Goal: Task Accomplishment & Management: Use online tool/utility

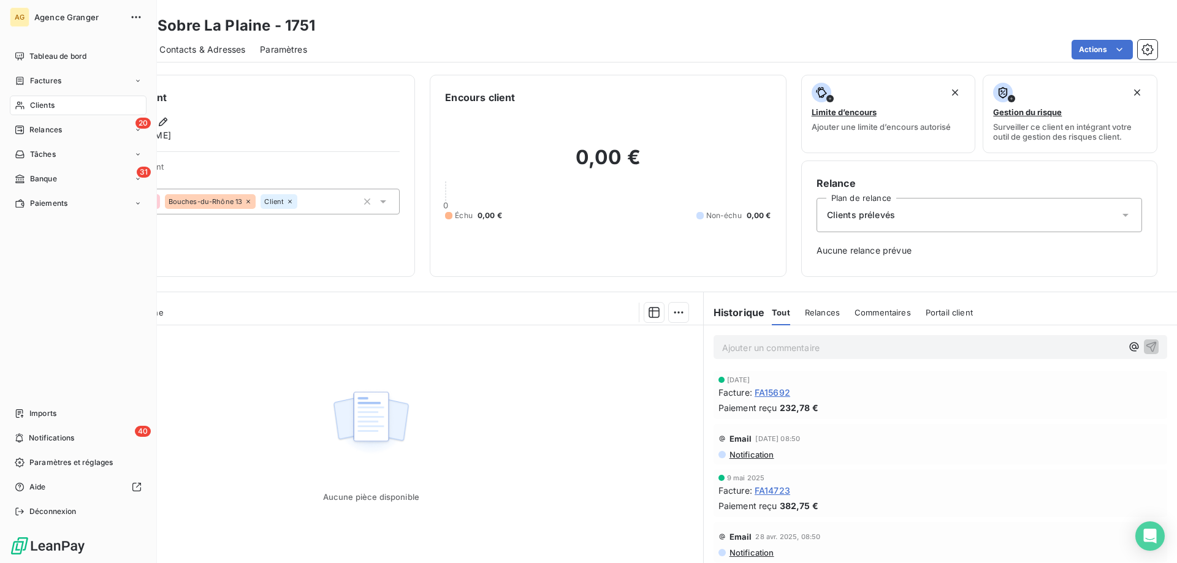
click at [32, 105] on span "Clients" at bounding box center [42, 105] width 25 height 11
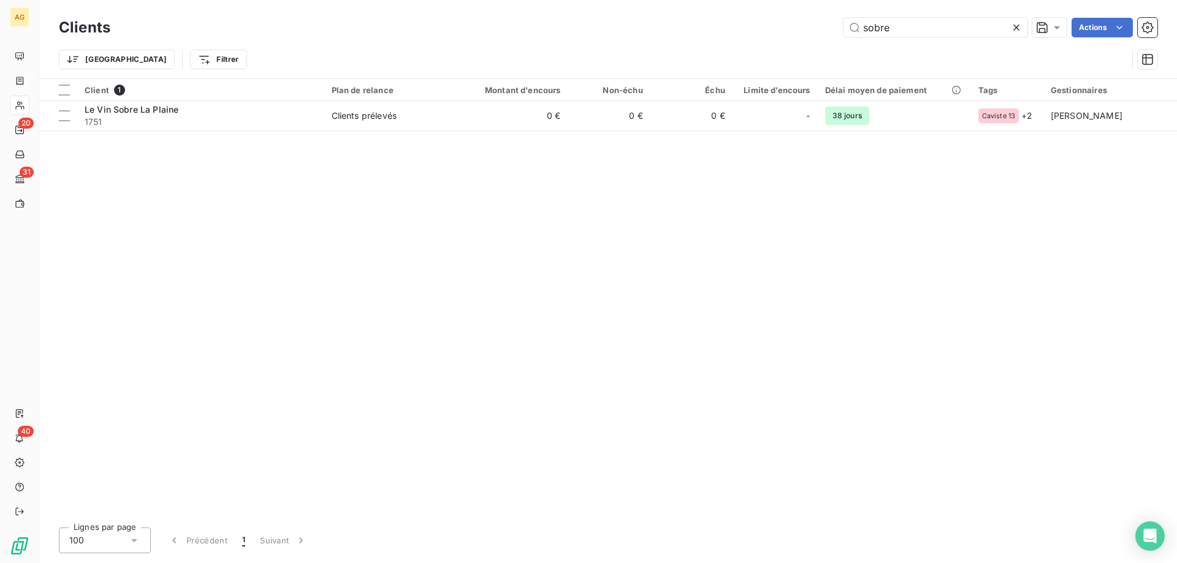
click at [1019, 35] on div at bounding box center [1018, 28] width 17 height 20
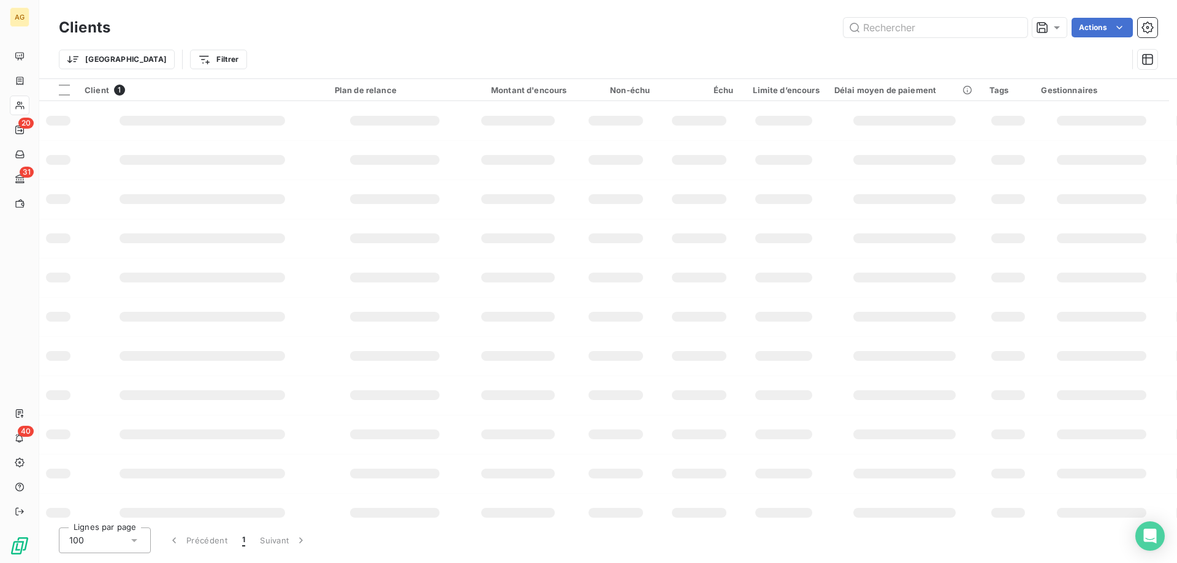
click at [151, 59] on html "AG 20 31 40 Clients Actions Trier Filtrer Client 1 Plan de relance Montant d'en…" at bounding box center [588, 281] width 1177 height 563
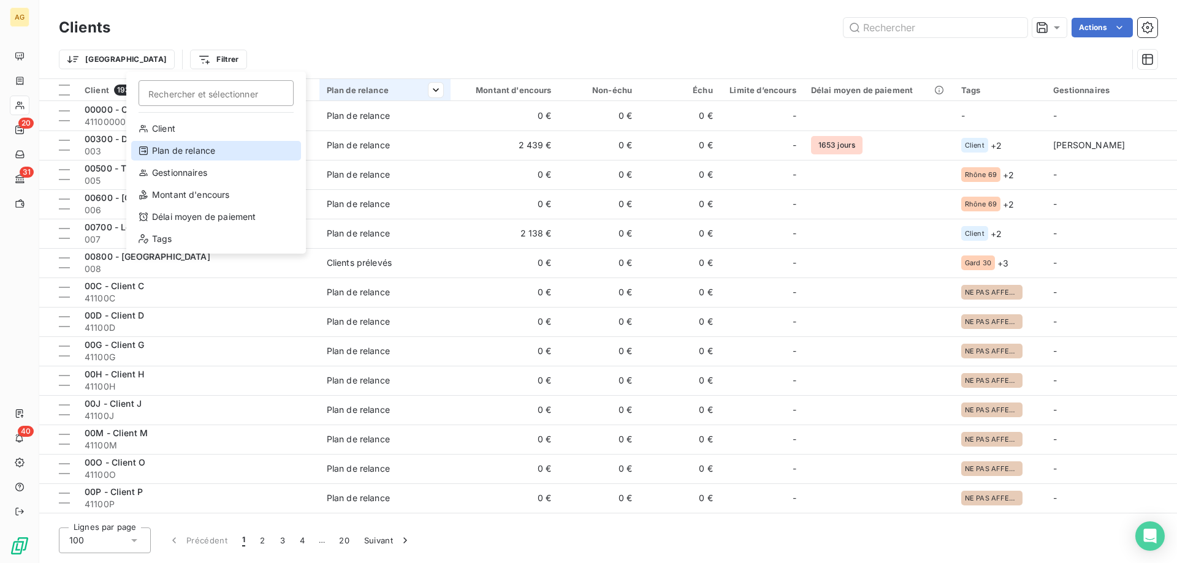
click at [202, 148] on div "Plan de relance" at bounding box center [216, 151] width 170 height 20
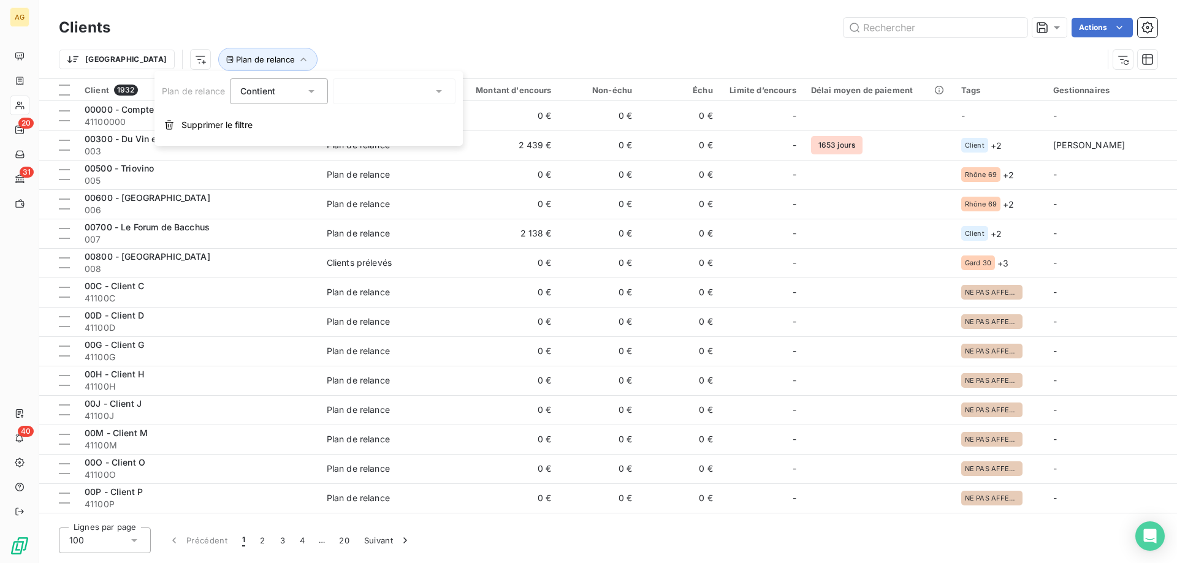
click at [356, 97] on div at bounding box center [394, 91] width 123 height 26
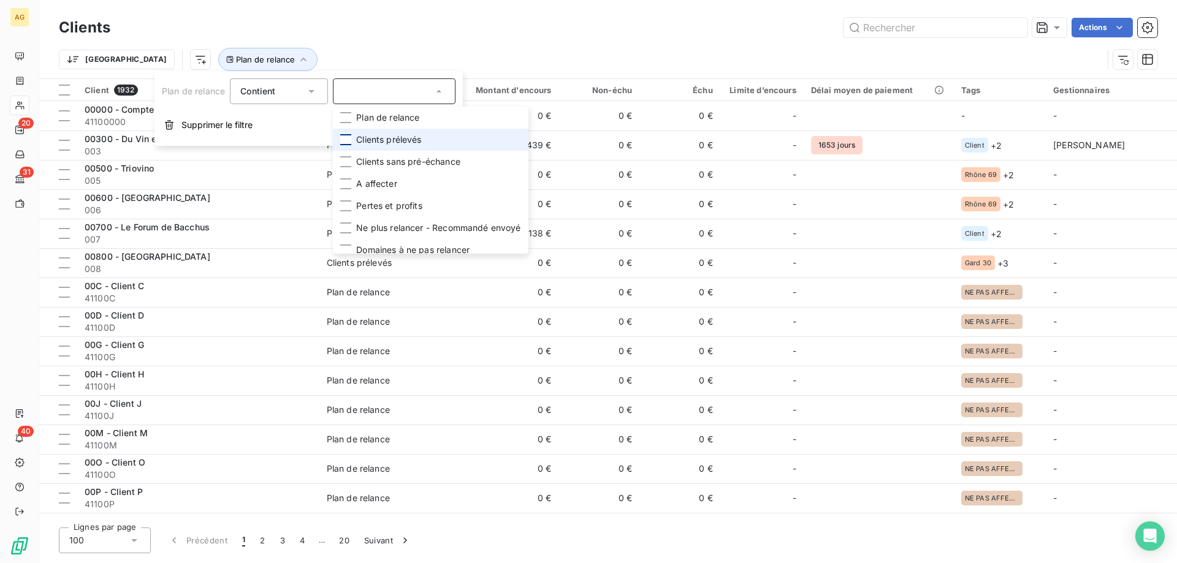
click at [349, 139] on div at bounding box center [345, 139] width 11 height 11
click at [410, 18] on div "Actions" at bounding box center [641, 28] width 1032 height 20
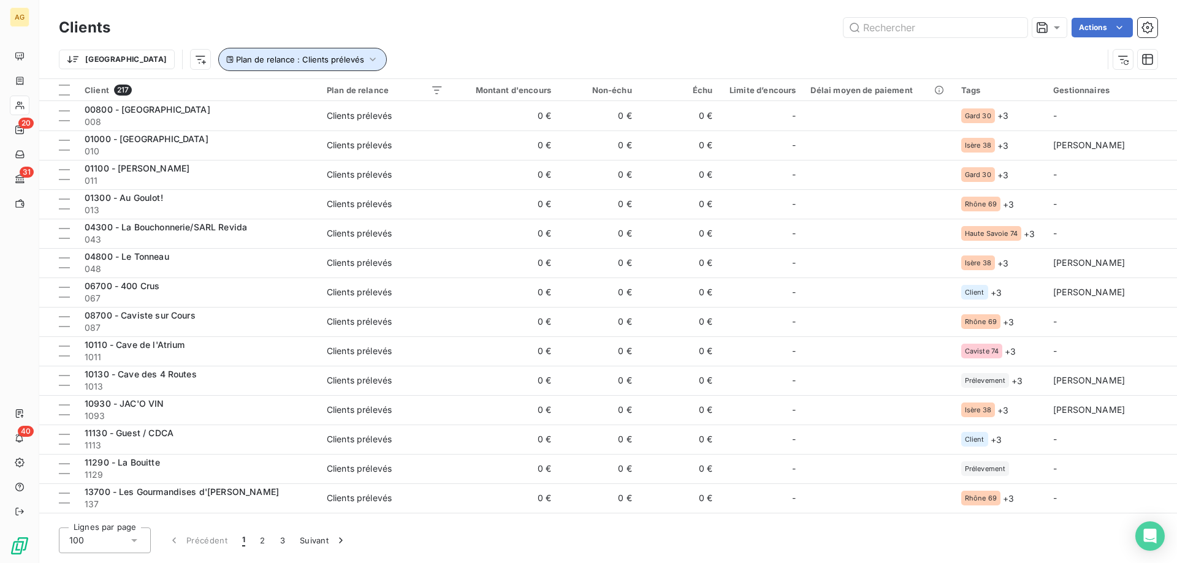
click at [257, 65] on button "Plan de relance : Clients prélevés" at bounding box center [302, 59] width 169 height 23
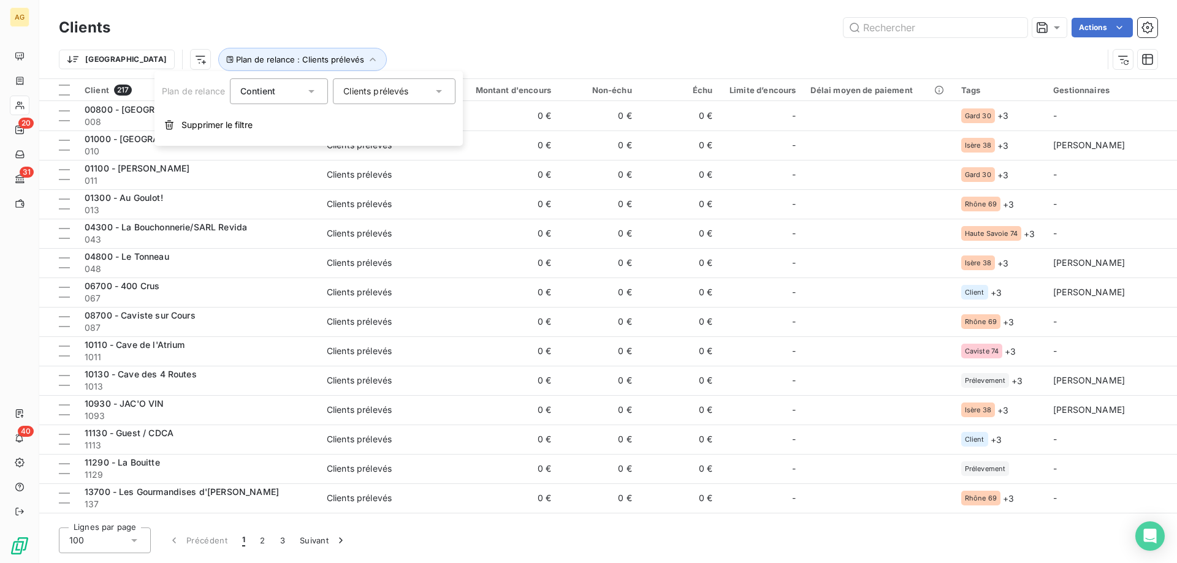
click at [339, 90] on div "Clients prélevés" at bounding box center [394, 91] width 123 height 26
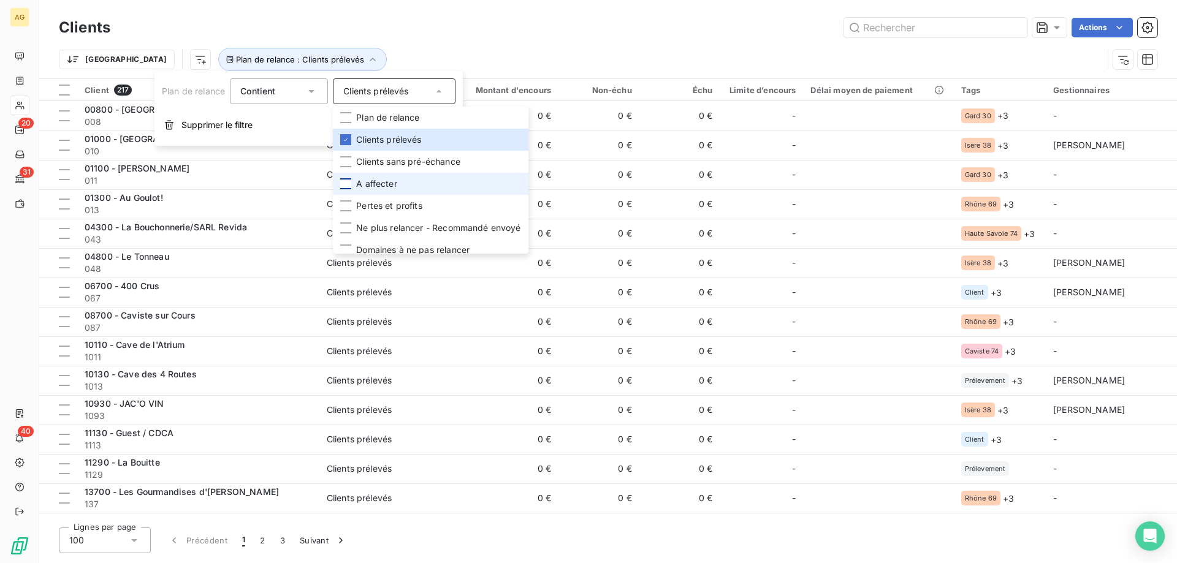
click at [347, 184] on div at bounding box center [345, 183] width 11 height 11
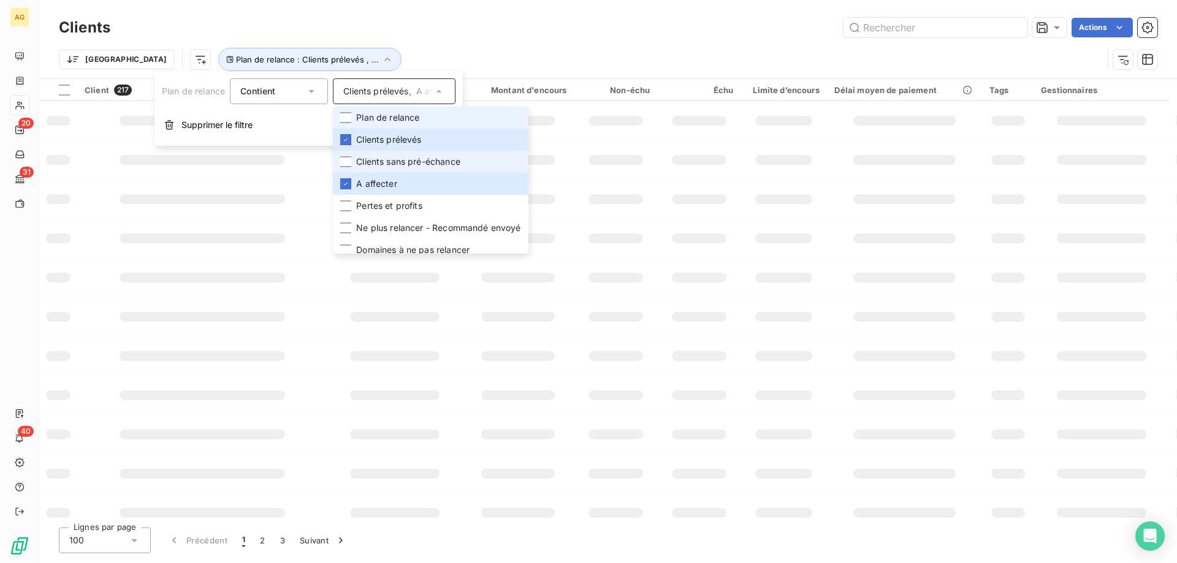
click at [349, 140] on icon at bounding box center [345, 139] width 7 height 7
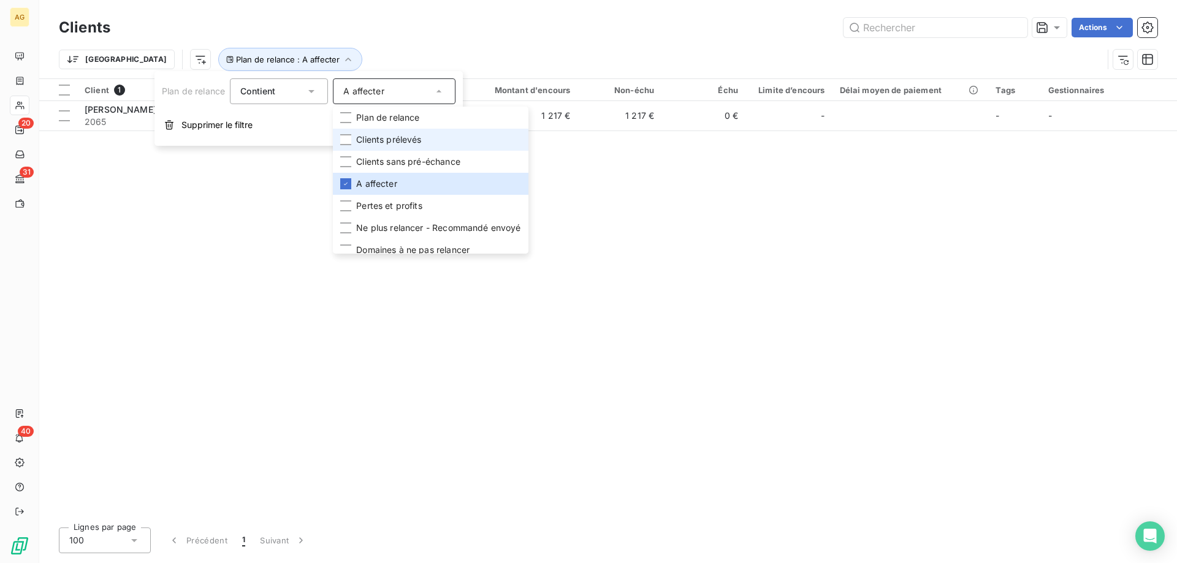
click at [423, 42] on div "Trier Plan de relance : A affecter" at bounding box center [608, 59] width 1098 height 38
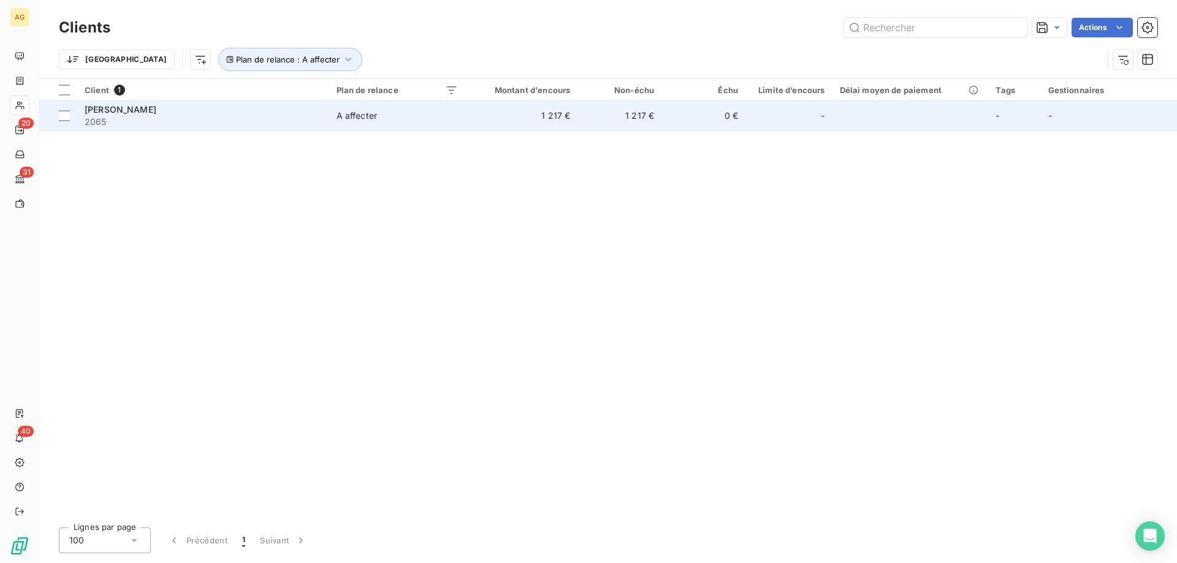
click at [183, 121] on span "2065" at bounding box center [203, 122] width 237 height 12
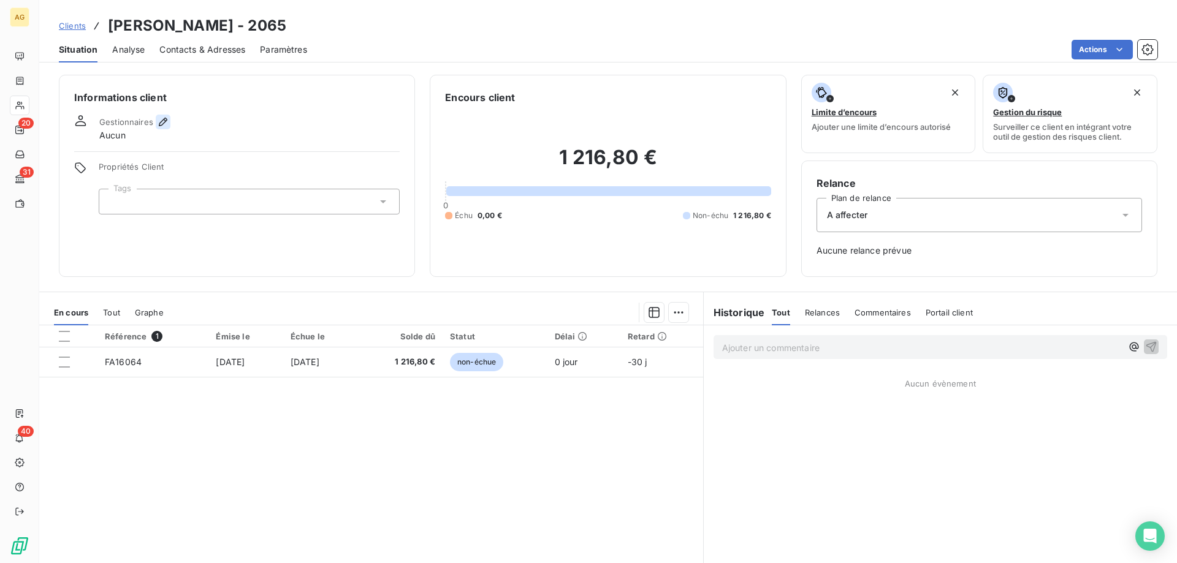
click at [161, 123] on icon "button" at bounding box center [163, 122] width 12 height 12
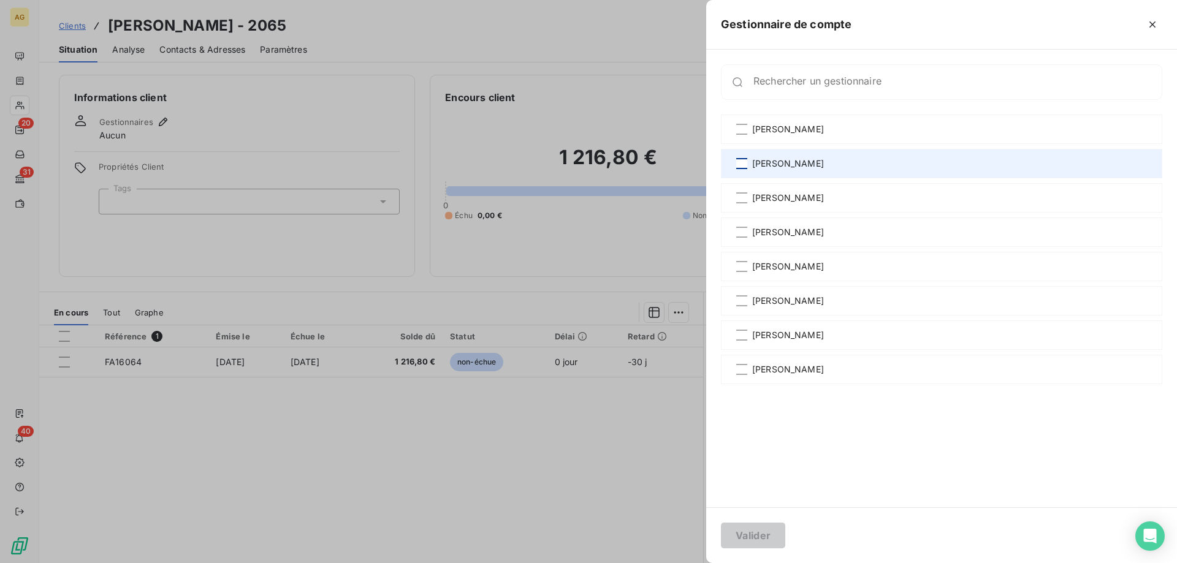
click at [736, 161] on div at bounding box center [741, 163] width 11 height 11
click at [739, 167] on icon at bounding box center [741, 163] width 7 height 7
click at [621, 217] on div at bounding box center [588, 281] width 1177 height 563
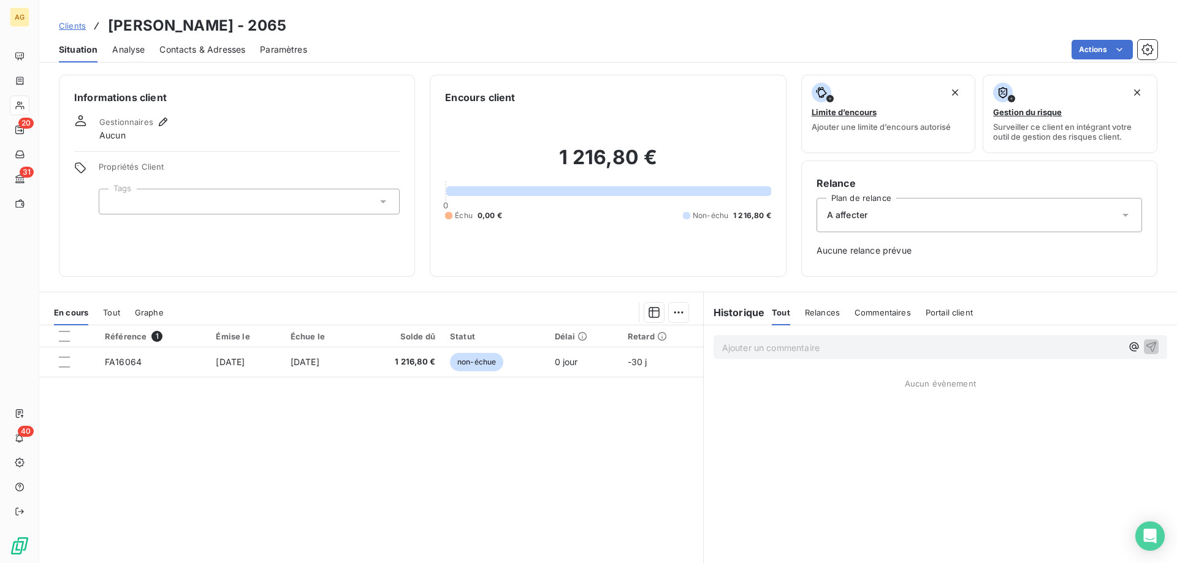
click at [853, 223] on div "A affecter" at bounding box center [978, 215] width 325 height 34
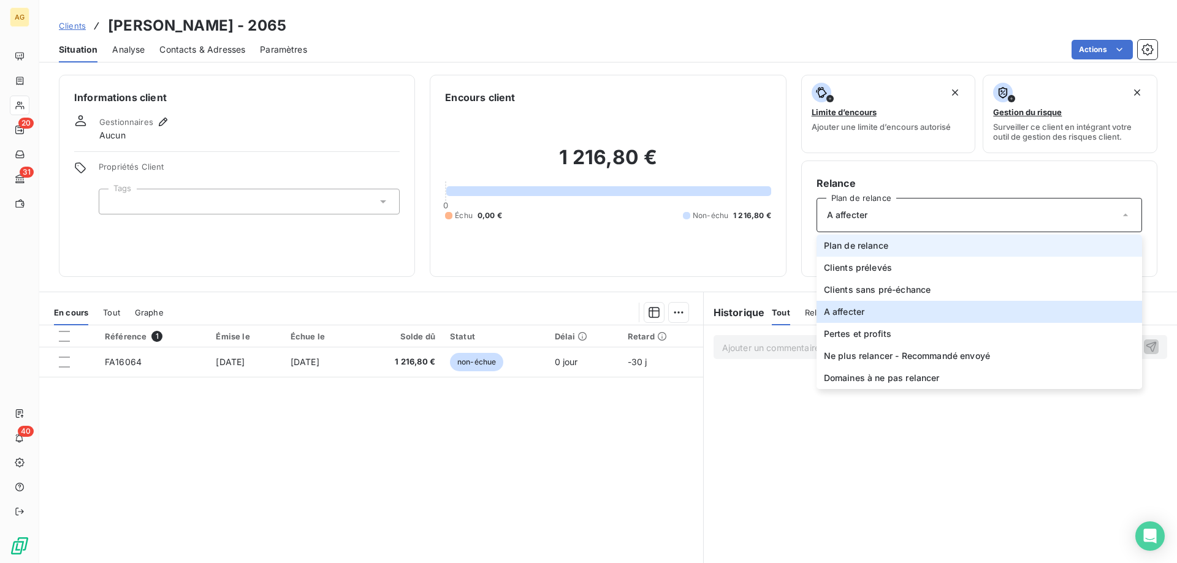
click at [854, 245] on span "Plan de relance" at bounding box center [856, 246] width 64 height 12
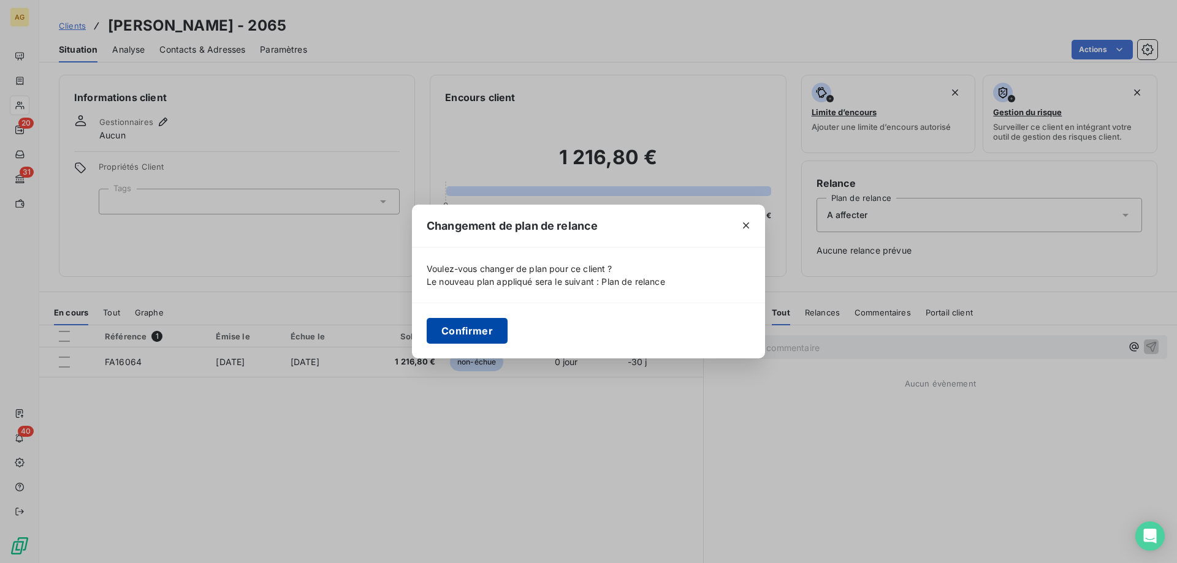
click at [463, 340] on button "Confirmer" at bounding box center [467, 331] width 81 height 26
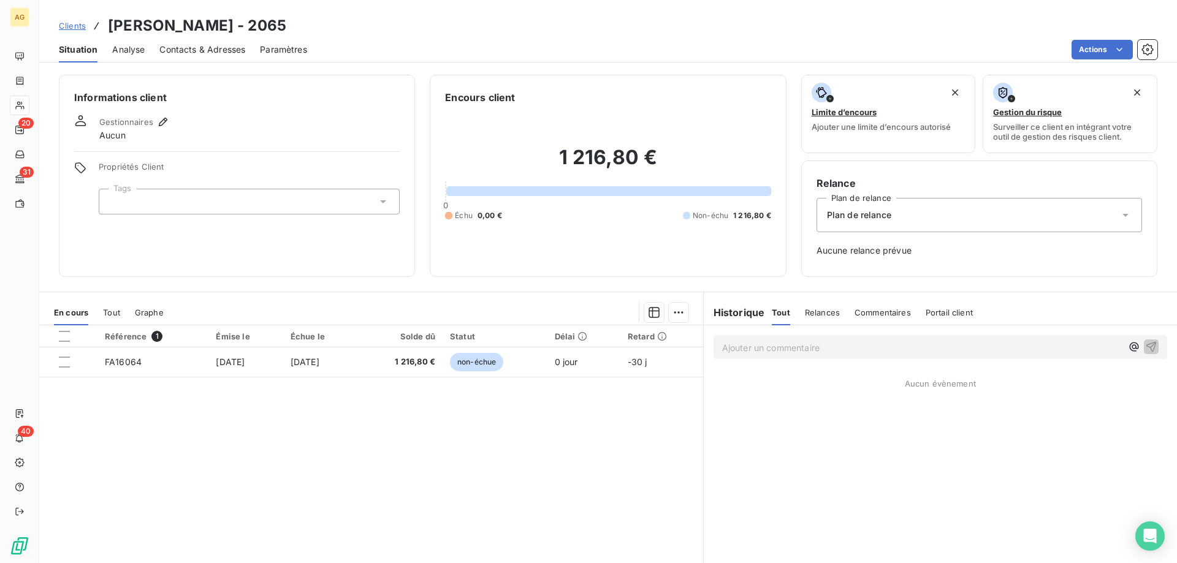
click at [215, 210] on div at bounding box center [249, 202] width 301 height 26
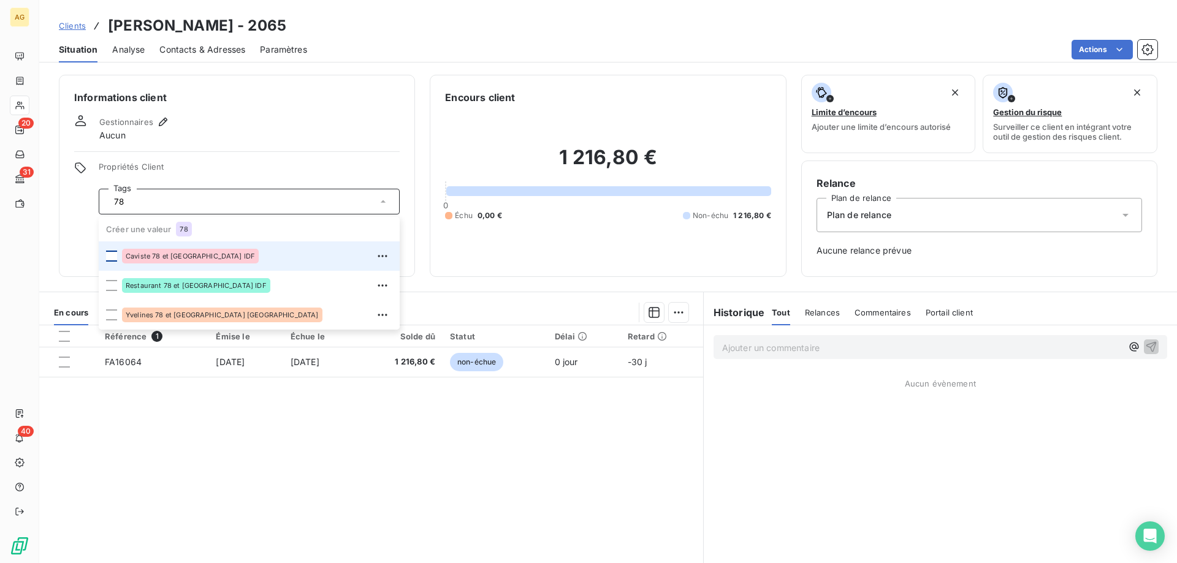
click at [110, 253] on div at bounding box center [111, 256] width 11 height 11
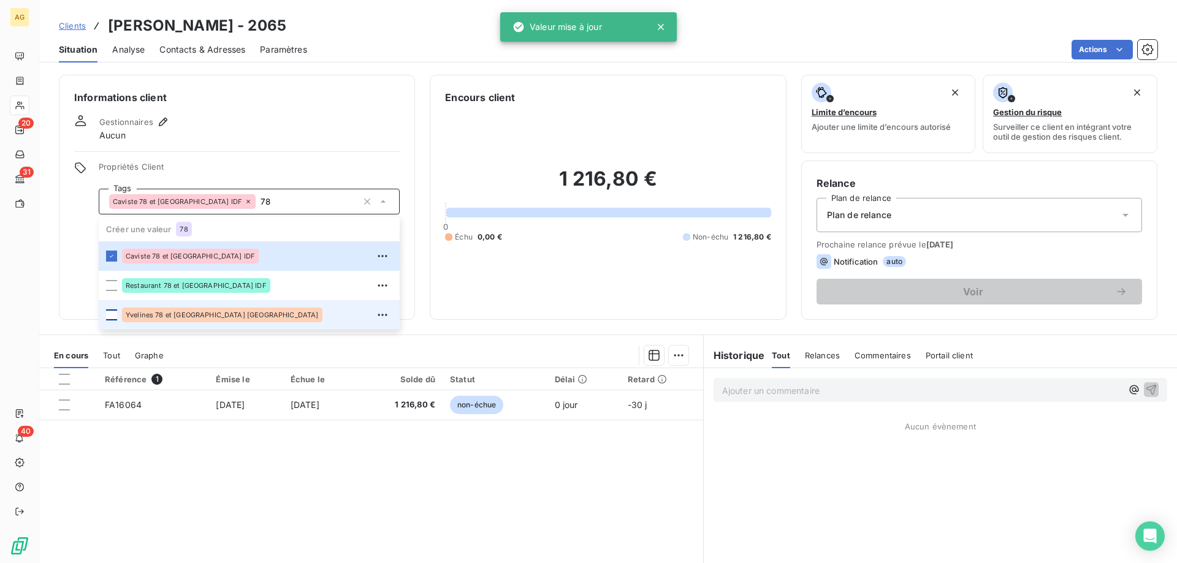
click at [115, 319] on div at bounding box center [111, 315] width 11 height 11
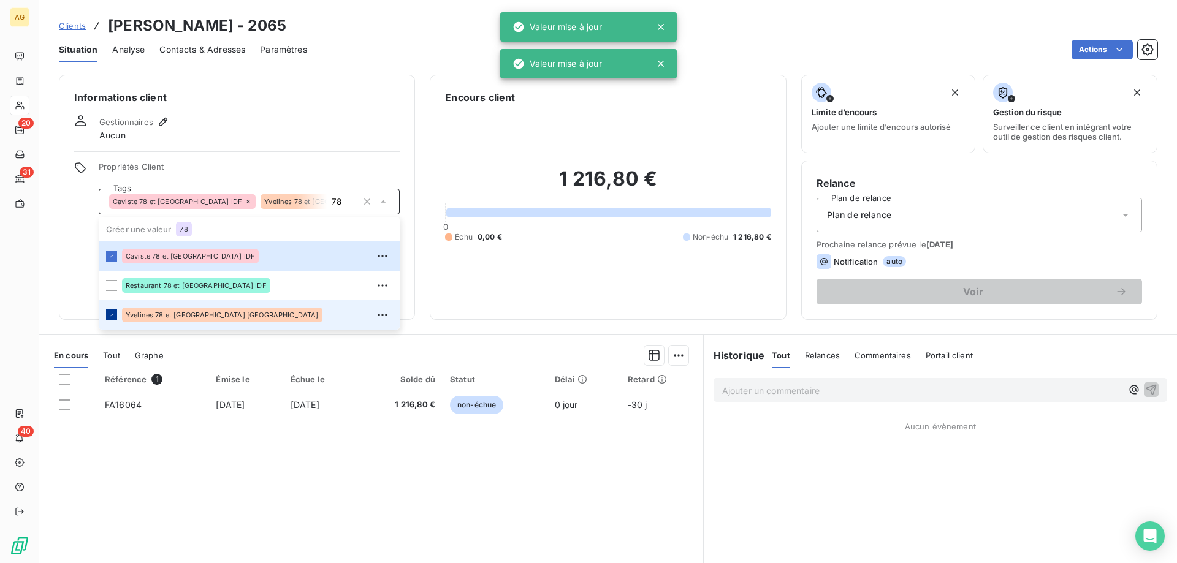
type input "7"
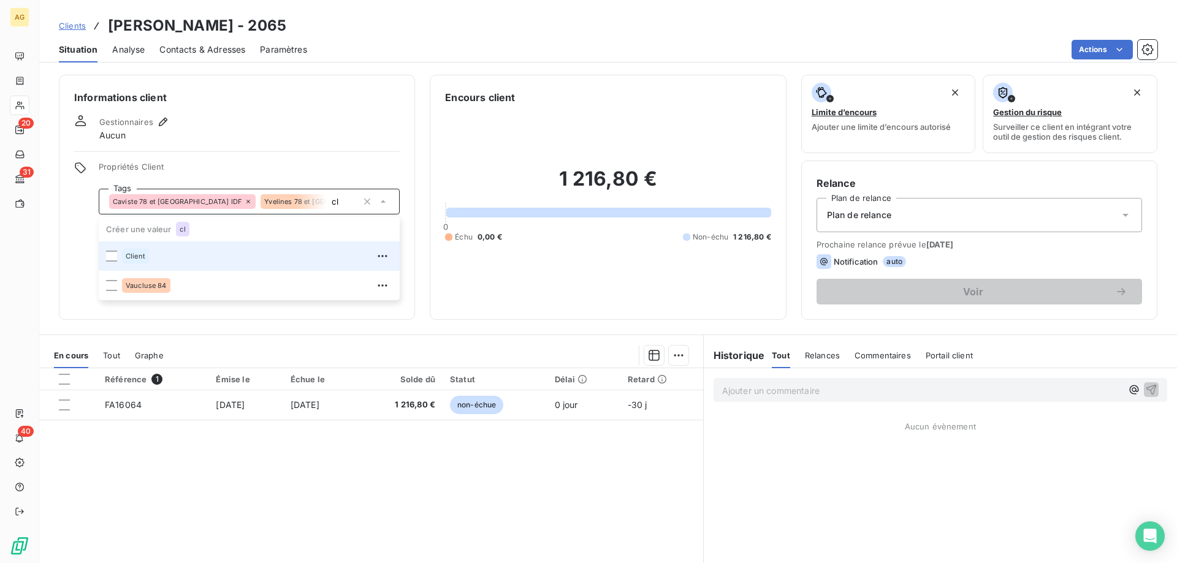
click at [110, 265] on li "Client" at bounding box center [249, 255] width 301 height 29
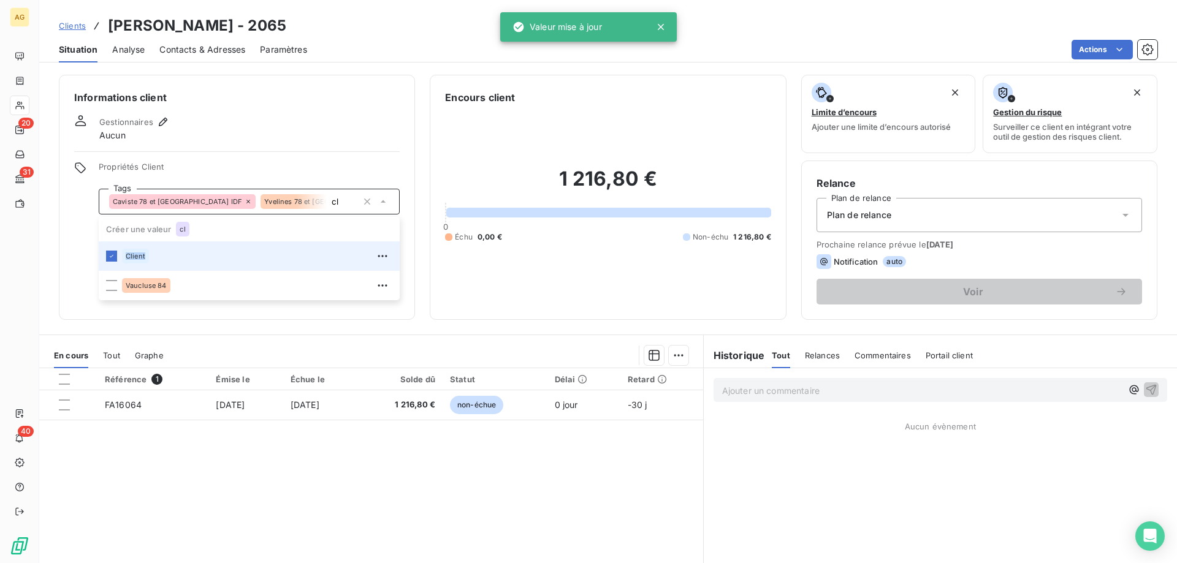
click at [110, 264] on li "Client" at bounding box center [249, 255] width 301 height 29
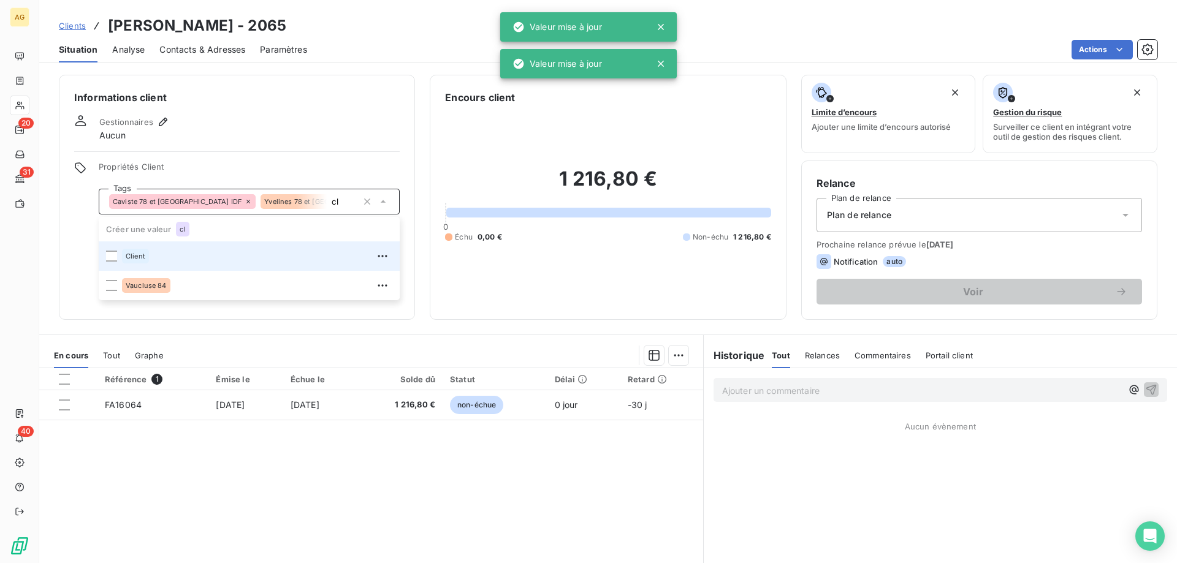
click at [118, 262] on li "Client" at bounding box center [249, 255] width 301 height 29
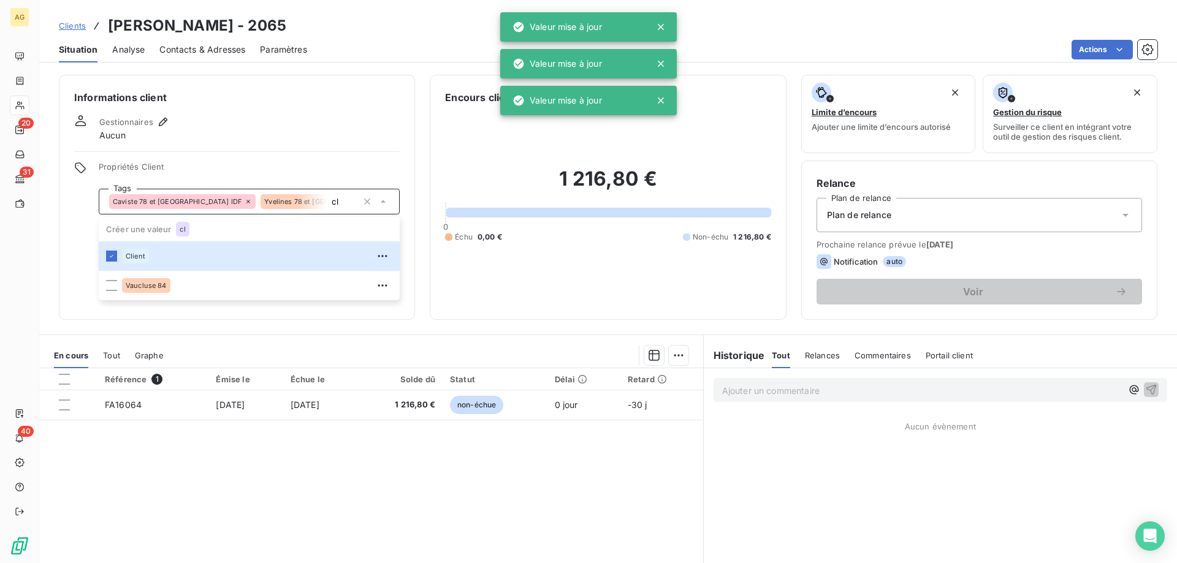
type input "cl"
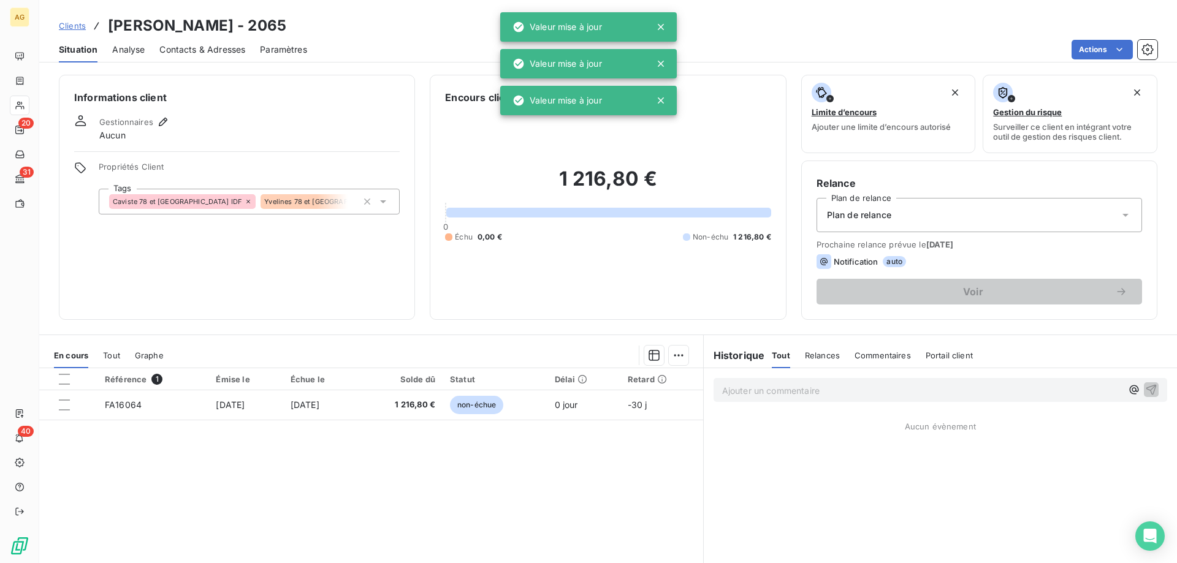
click at [225, 144] on div "Informations client Gestionnaires Aucun Propriétés Client Tags Caviste 78 et [G…" at bounding box center [237, 197] width 356 height 245
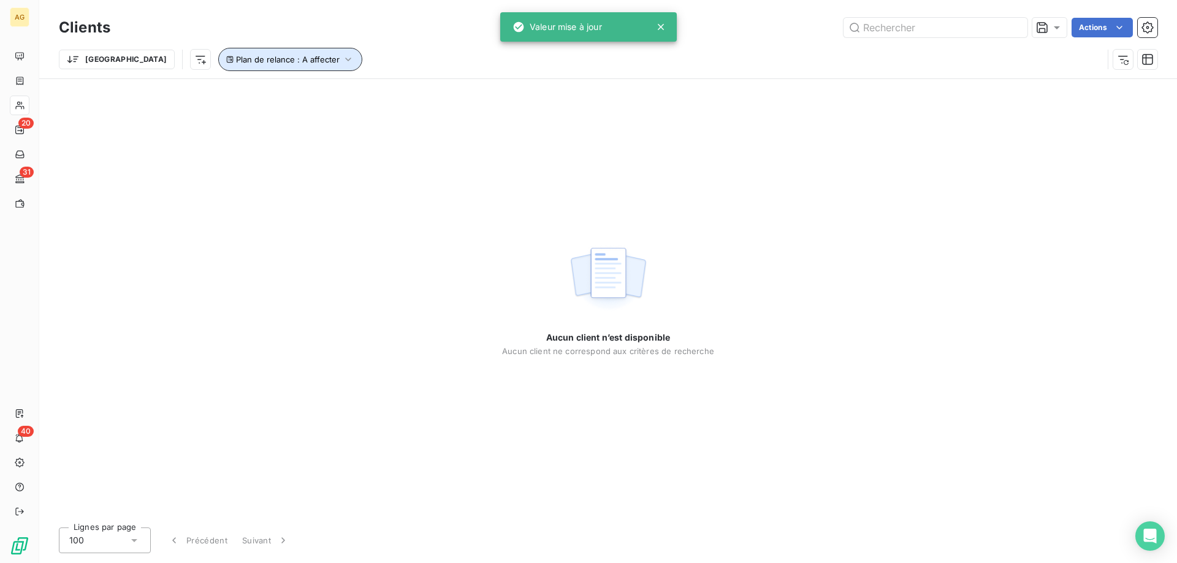
click at [296, 61] on button "Plan de relance : A affecter" at bounding box center [290, 59] width 144 height 23
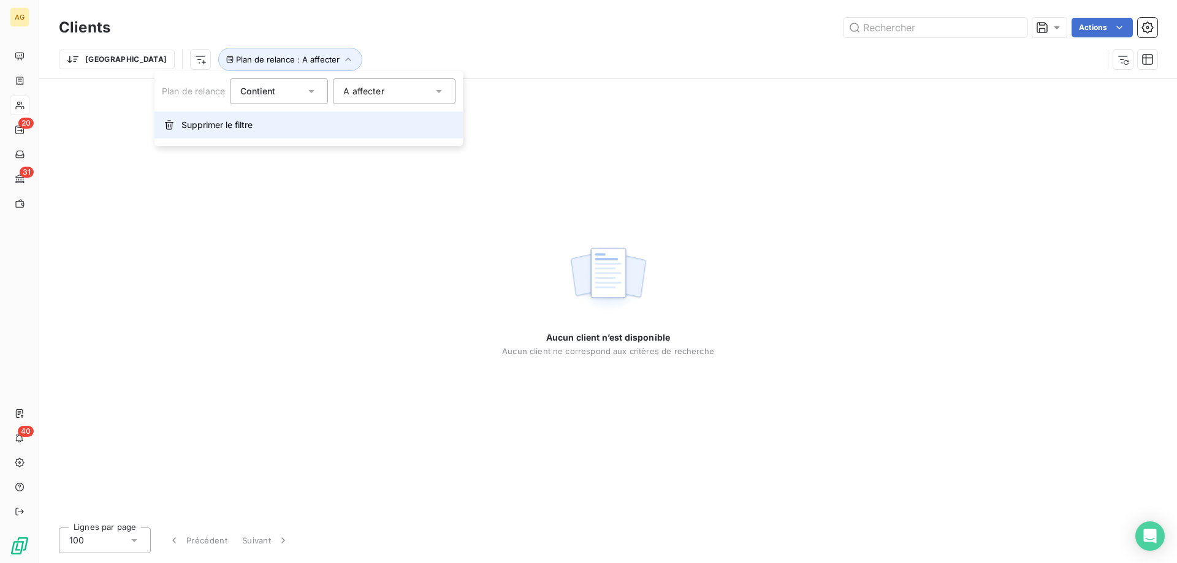
click at [232, 129] on span "Supprimer le filtre" at bounding box center [216, 125] width 71 height 12
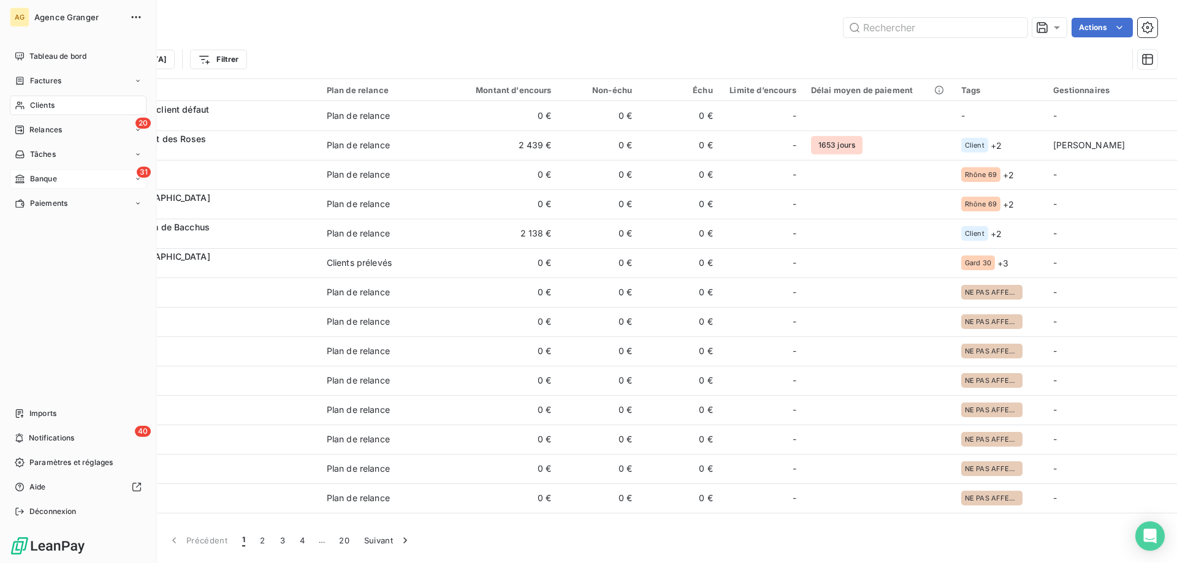
click at [25, 183] on div "Banque" at bounding box center [36, 178] width 42 height 11
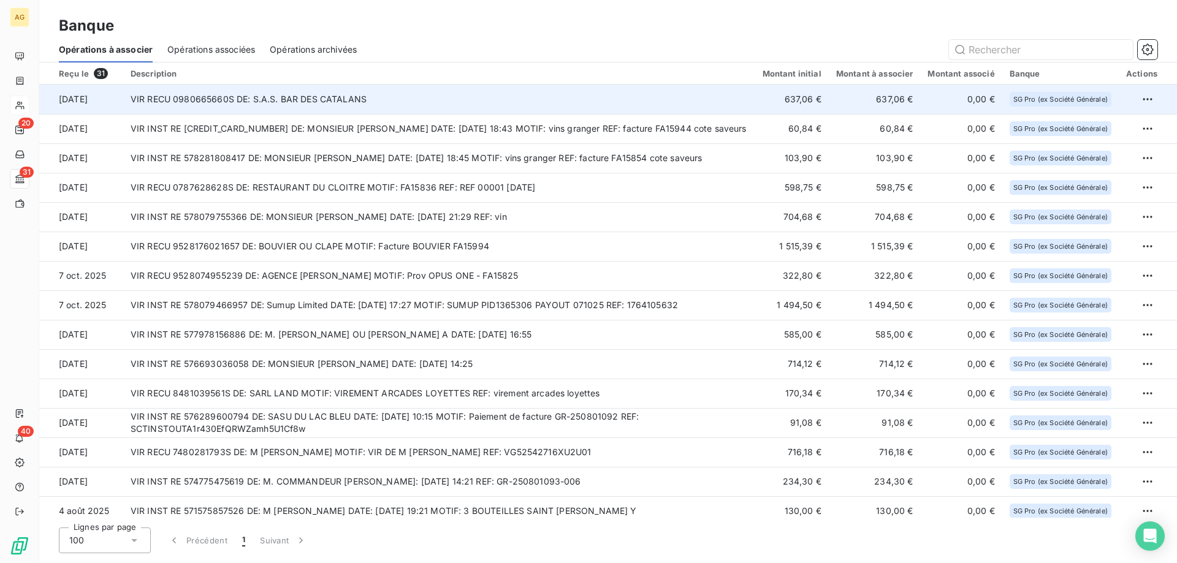
click at [384, 86] on td "VIR RECU 0980665660S DE: S.A.S. BAR DES CATALANS" at bounding box center [439, 99] width 632 height 29
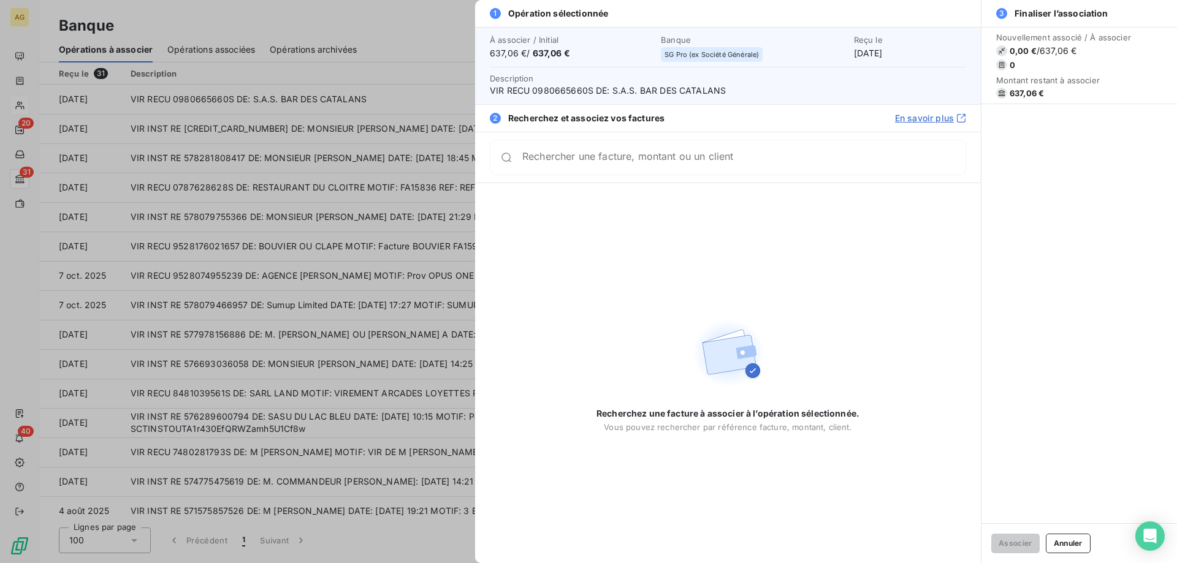
click at [727, 150] on div "Rechercher une facture, montant ou un client" at bounding box center [728, 158] width 476 height 36
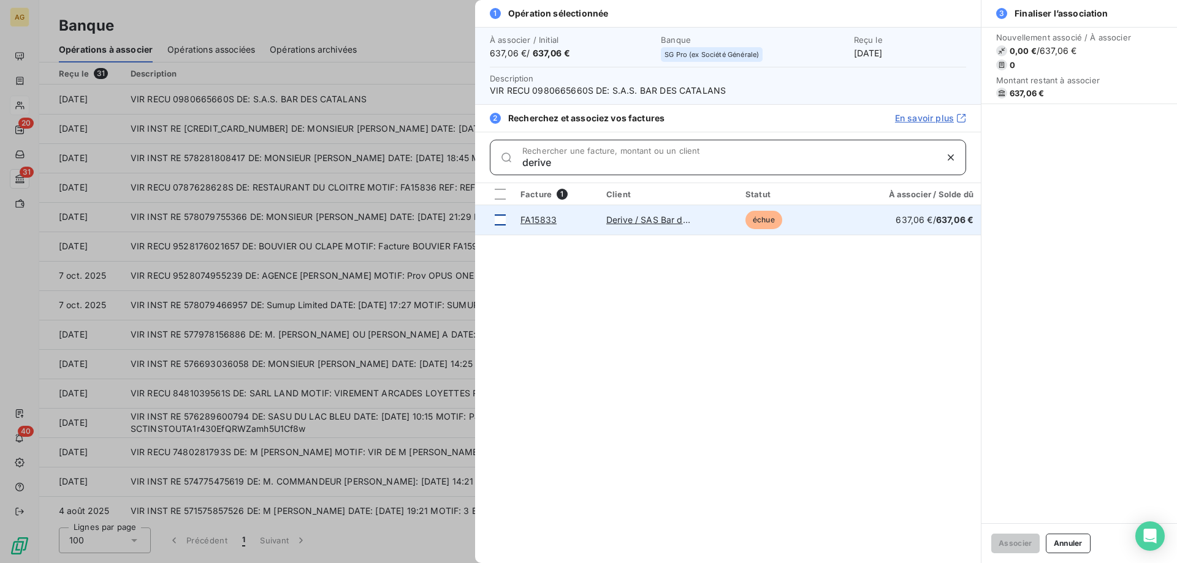
type input "derive"
click at [498, 224] on div at bounding box center [500, 220] width 11 height 11
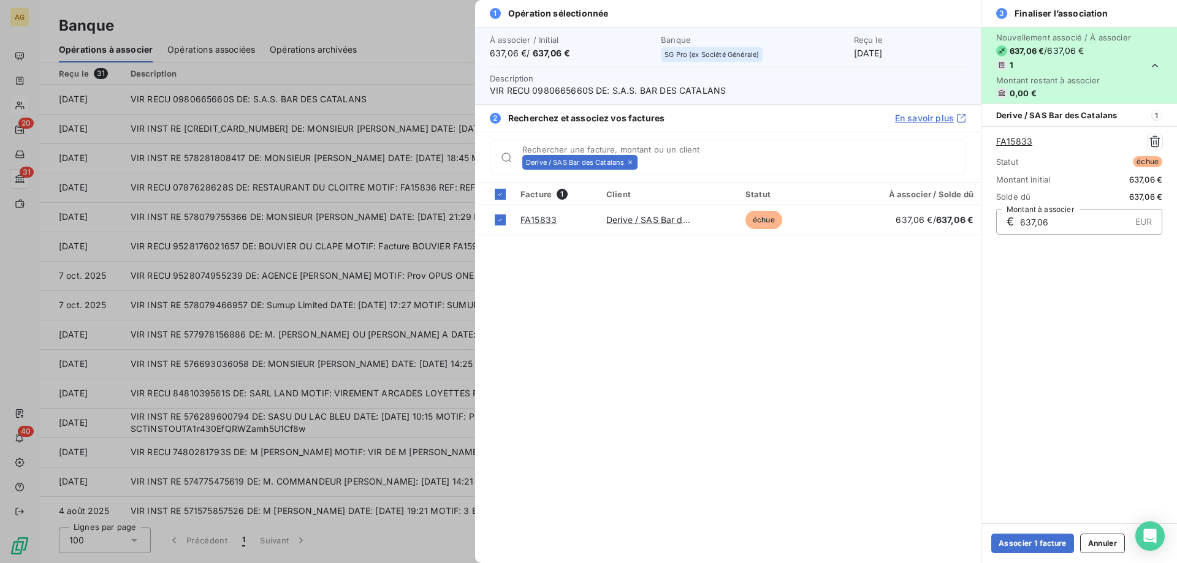
drag, startPoint x: 1027, startPoint y: 545, endPoint x: 917, endPoint y: 526, distance: 111.9
click at [1027, 545] on button "Associer 1 facture" at bounding box center [1032, 544] width 83 height 20
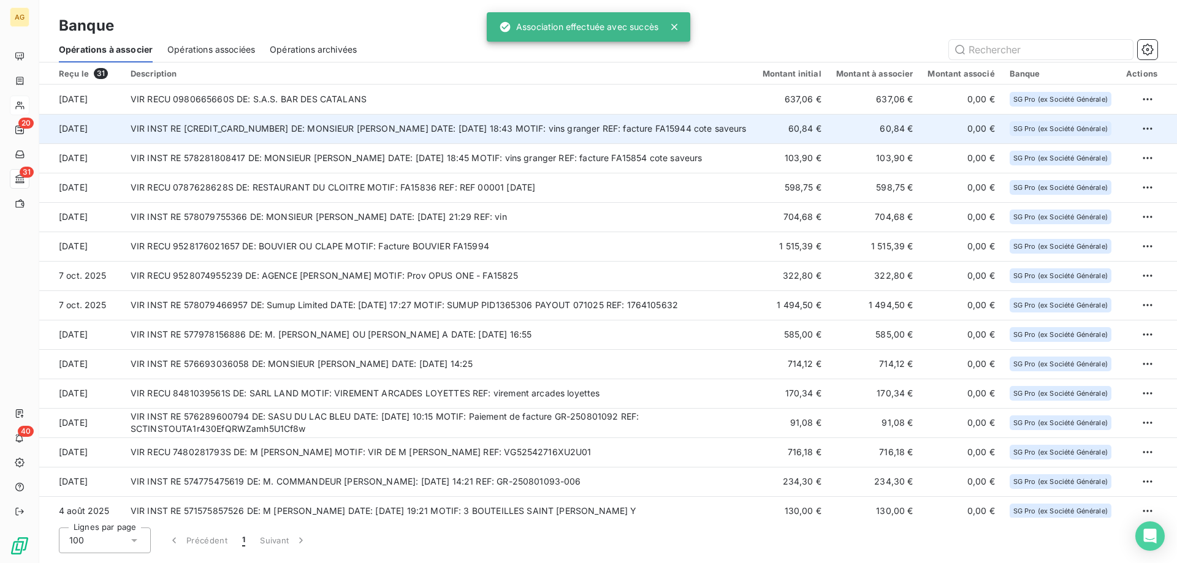
click at [437, 135] on td "VIR INST RE [CREDIT_CARD_NUMBER] DE: MONSIEUR [PERSON_NAME] DATE: [DATE] 18:43 …" at bounding box center [439, 128] width 632 height 29
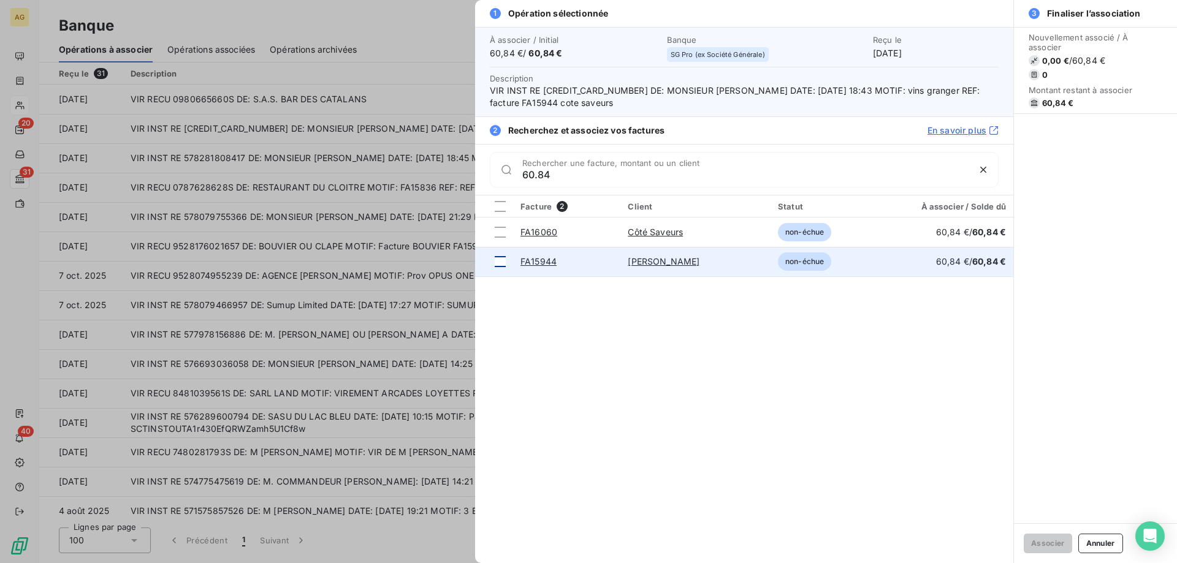
type input "60.84"
click at [505, 259] on div at bounding box center [500, 261] width 11 height 11
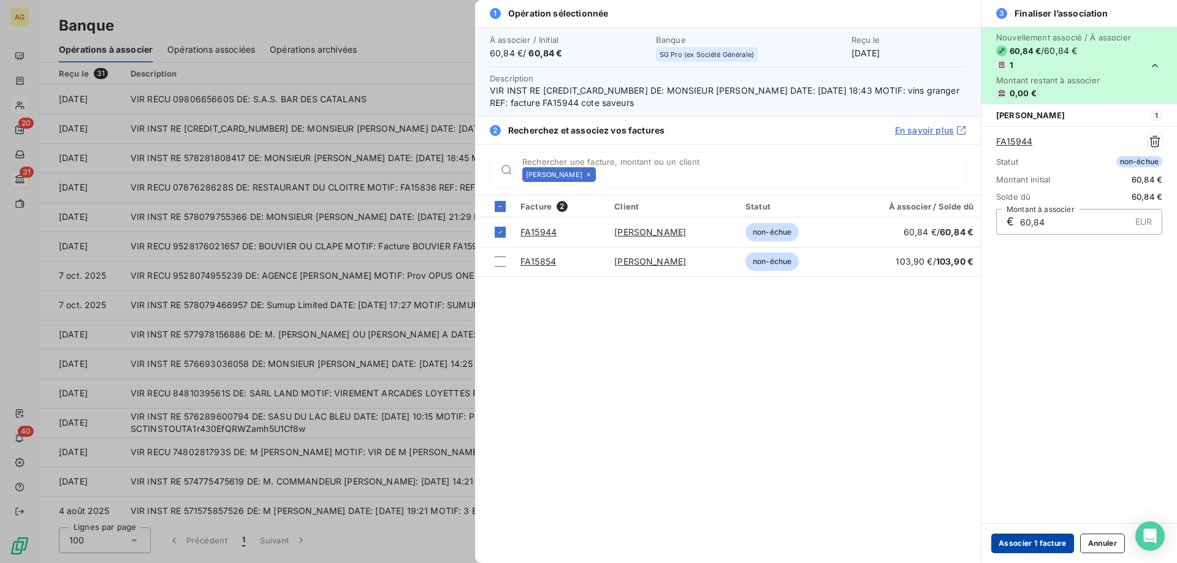
click at [1050, 542] on button "Associer 1 facture" at bounding box center [1032, 544] width 83 height 20
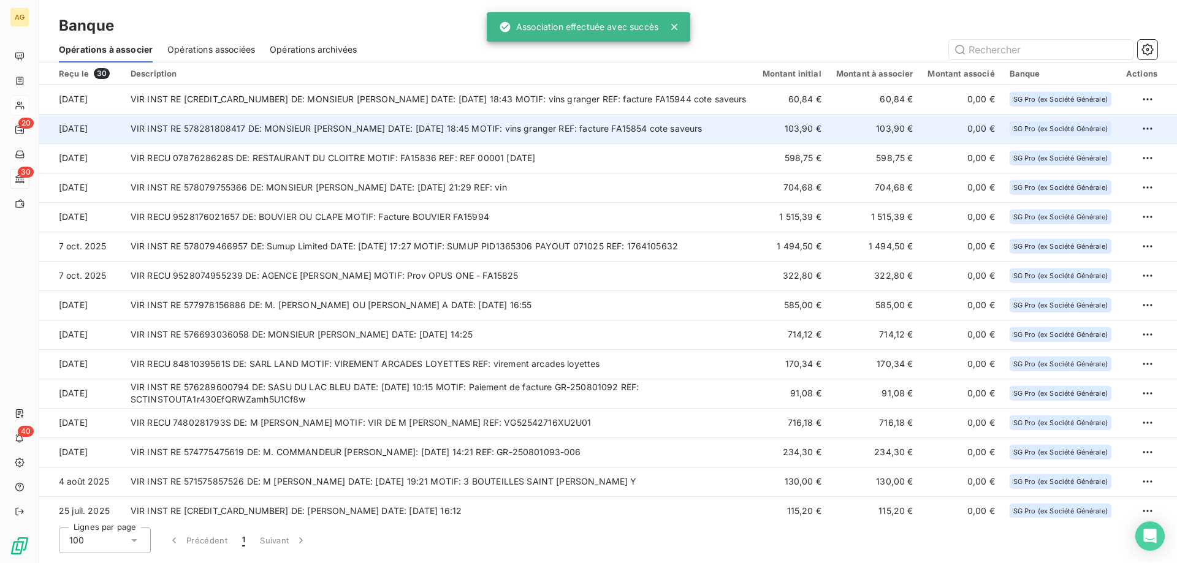
click at [360, 121] on td "VIR INST RE 578281808417 DE: MONSIEUR [PERSON_NAME] DATE: [DATE] 18:45 MOTIF: v…" at bounding box center [439, 128] width 632 height 29
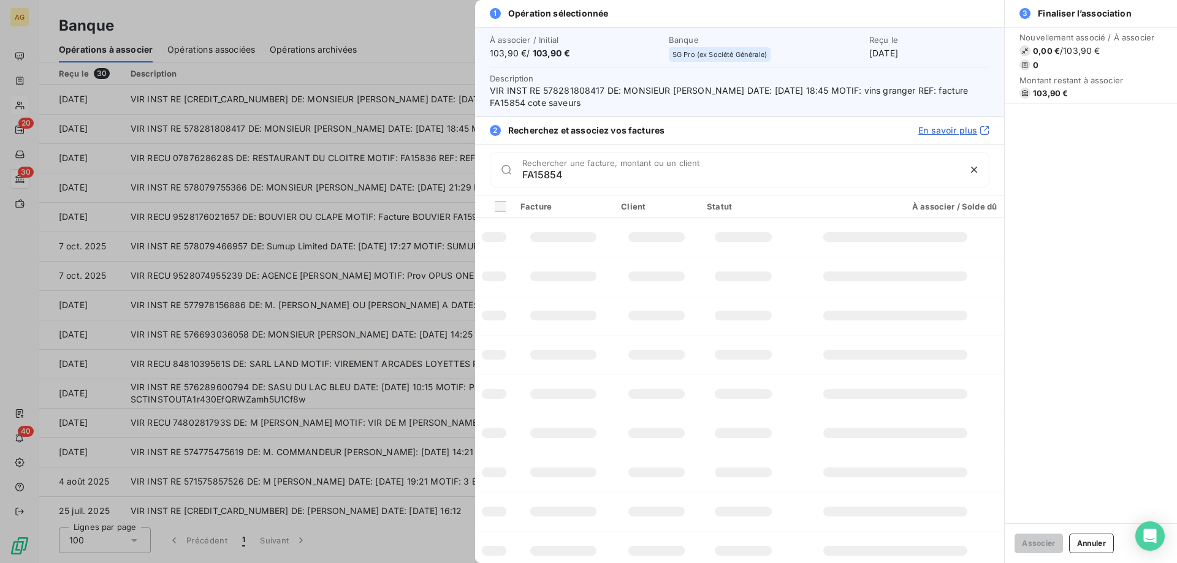
type input "FA15854"
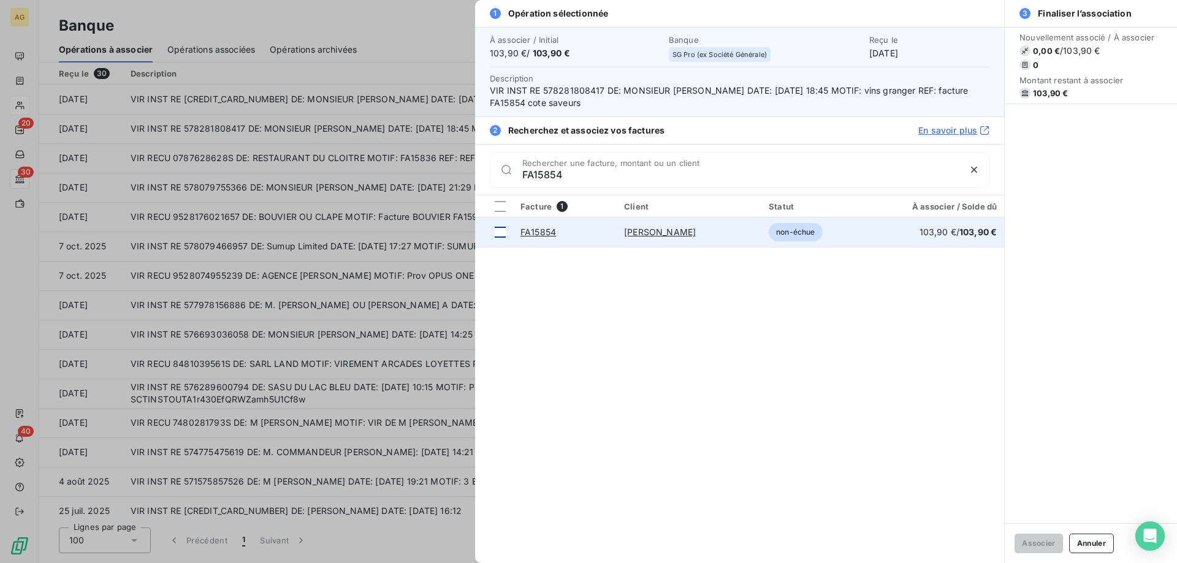
click at [501, 234] on div at bounding box center [500, 232] width 11 height 11
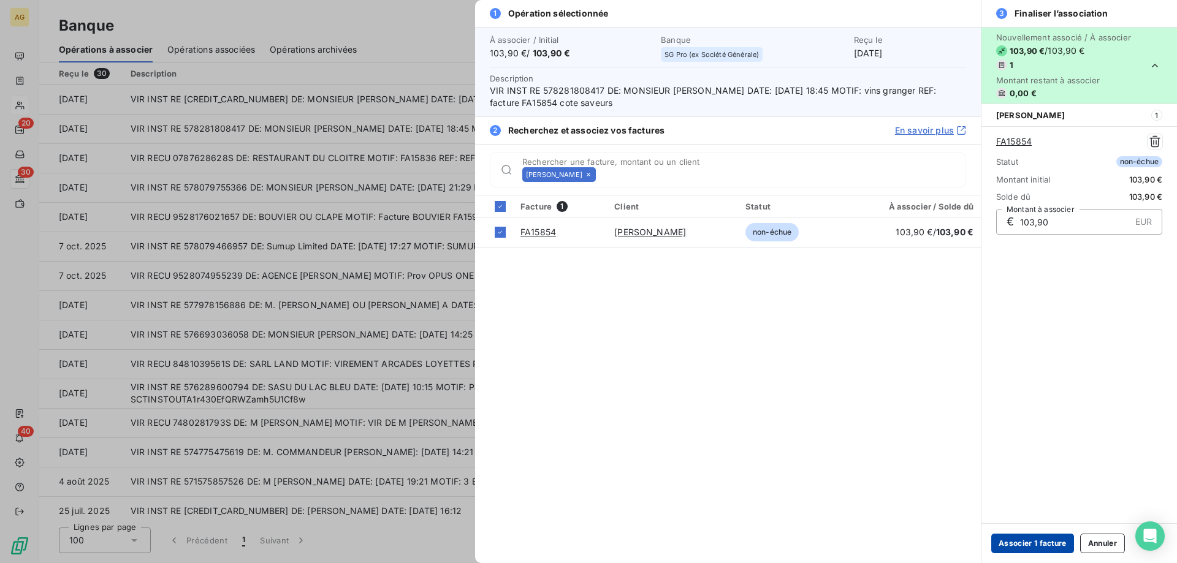
click at [1047, 538] on button "Associer 1 facture" at bounding box center [1032, 544] width 83 height 20
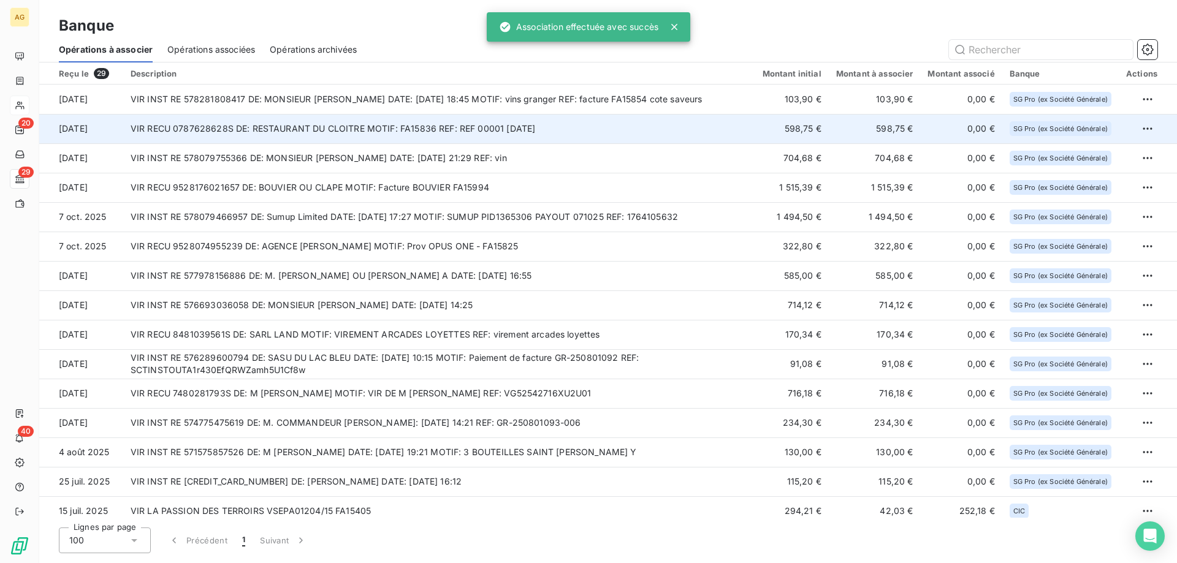
click at [393, 132] on td "VIR RECU 0787628628S DE: RESTAURANT DU CLOITRE MOTIF: FA15836 REF: REF 00001 [D…" at bounding box center [439, 128] width 632 height 29
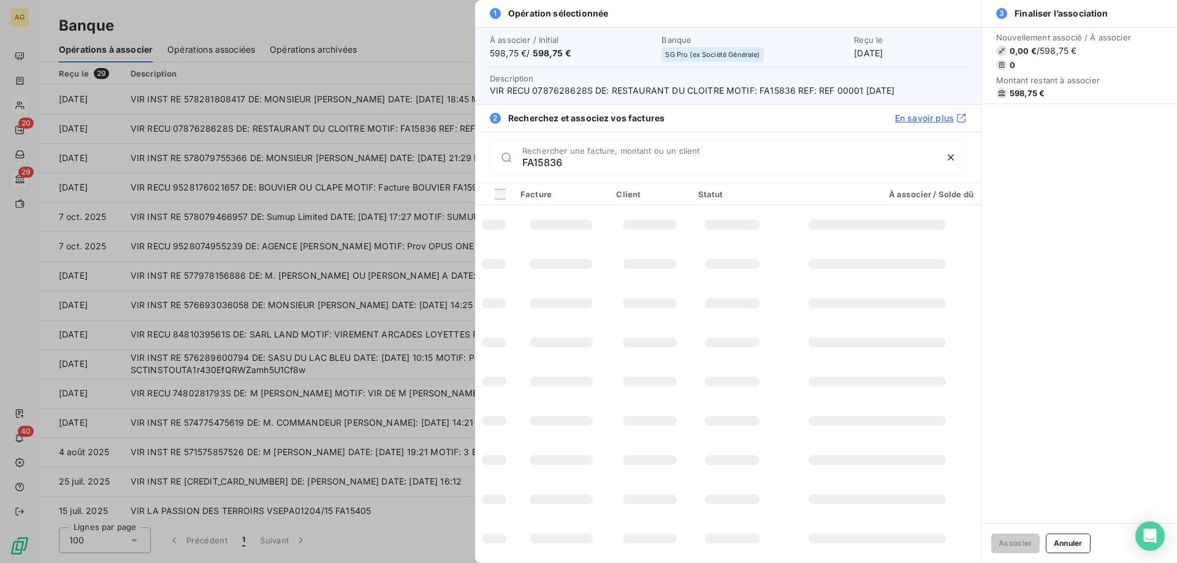
type input "FA15836"
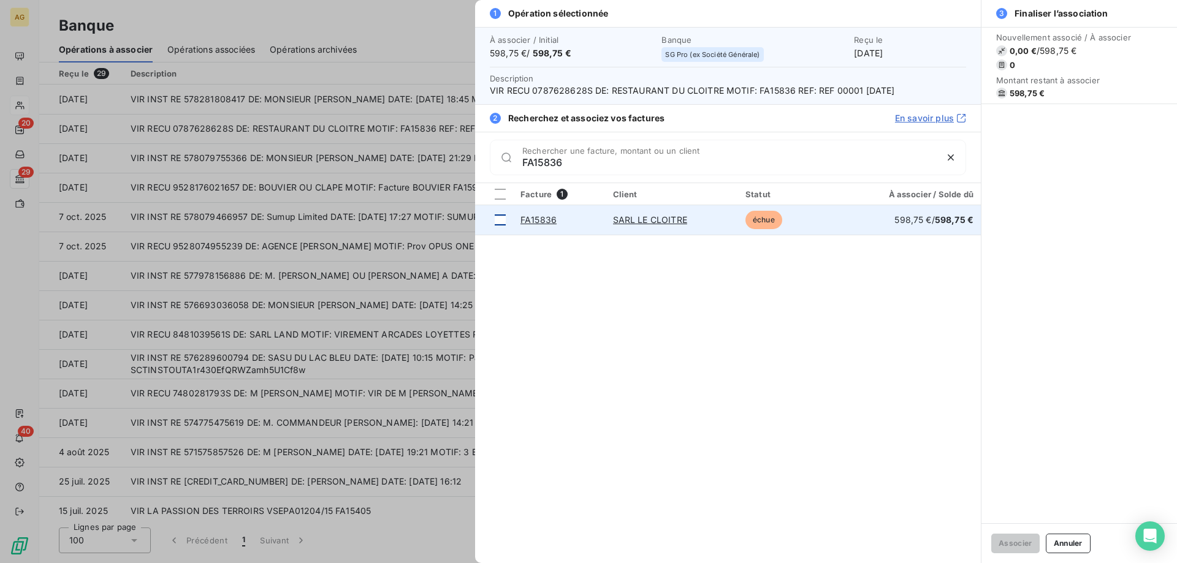
click at [501, 219] on div at bounding box center [500, 220] width 11 height 11
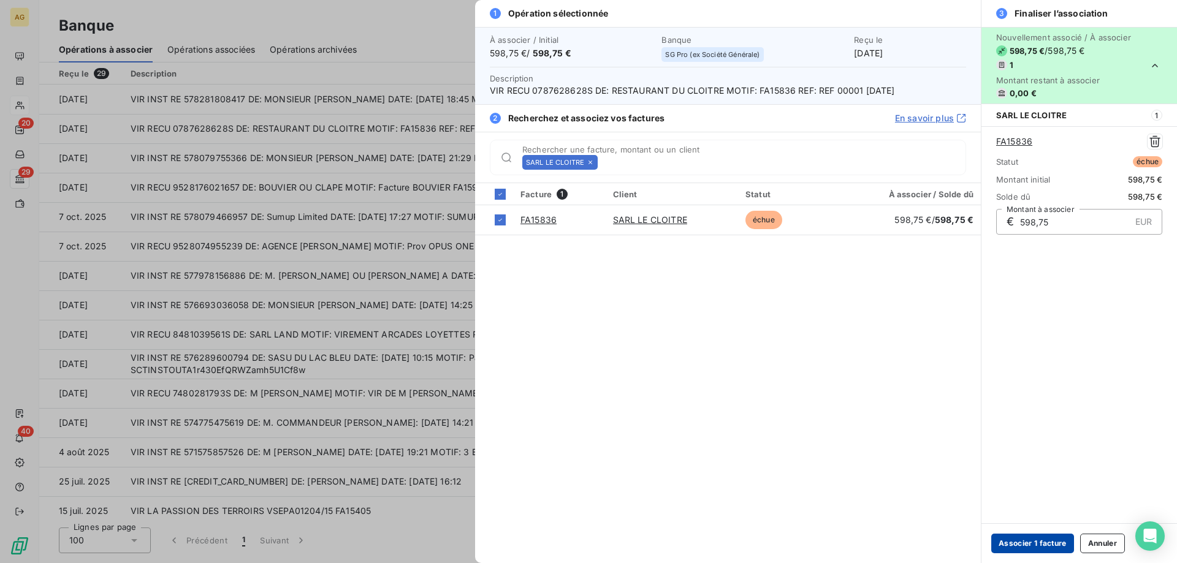
click at [1042, 541] on button "Associer 1 facture" at bounding box center [1032, 544] width 83 height 20
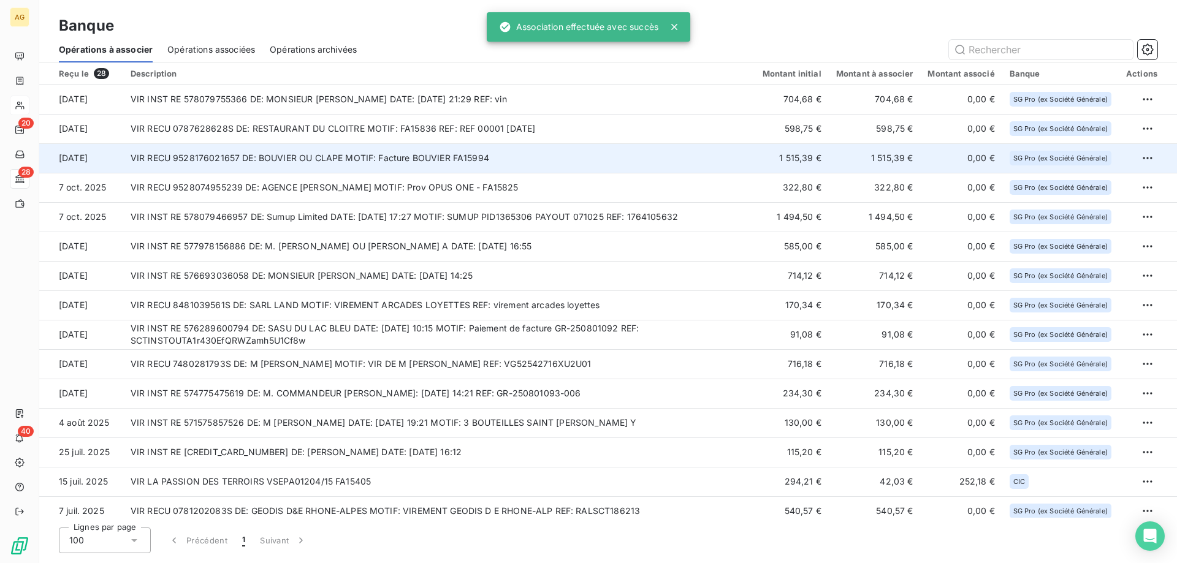
click at [408, 164] on td "VIR RECU 9528176021657 DE: BOUVIER OU CLAPE MOTIF: Facture BOUVIER FA15994" at bounding box center [439, 157] width 632 height 29
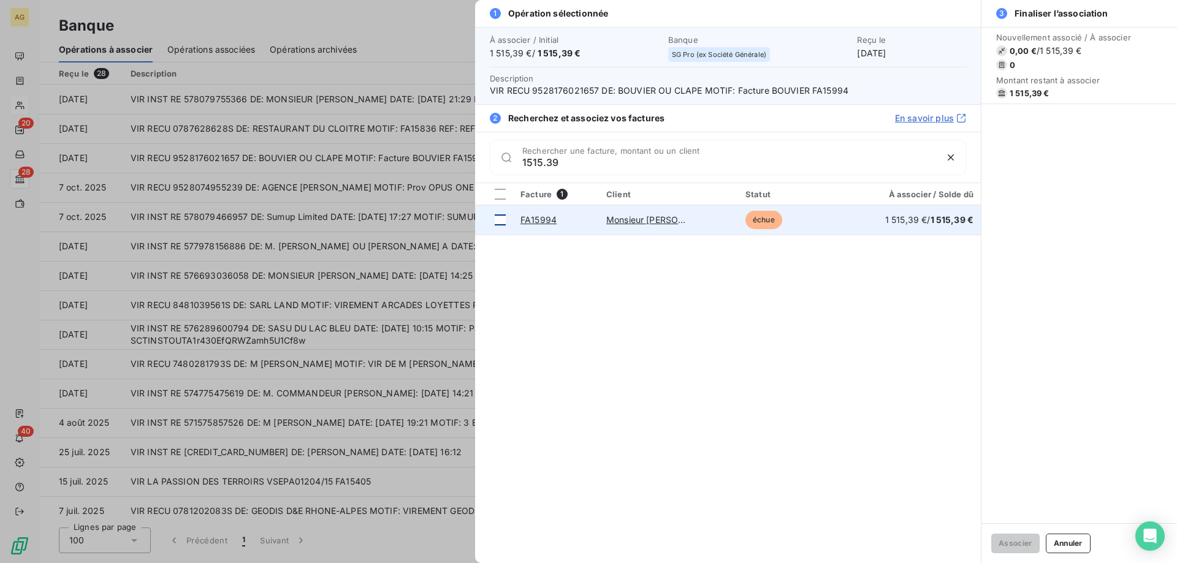
type input "1515.39"
click at [502, 222] on div at bounding box center [500, 220] width 11 height 11
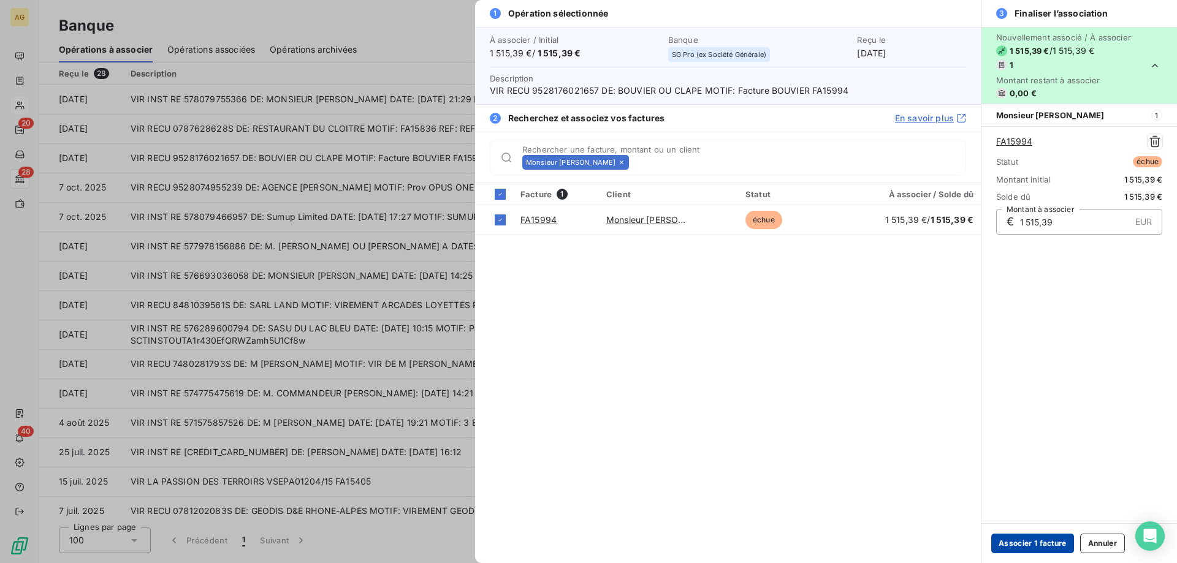
click at [1043, 541] on button "Associer 1 facture" at bounding box center [1032, 544] width 83 height 20
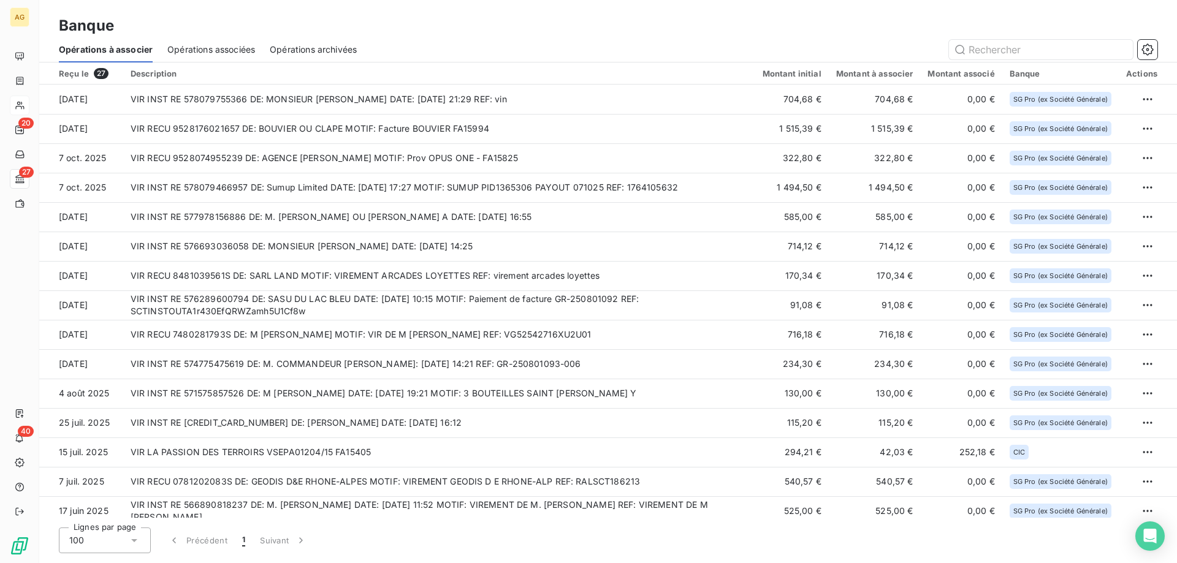
click at [1135, 162] on html "AG 20 27 40 Banque Opérations à associer Opérations associées Opérations archiv…" at bounding box center [588, 281] width 1177 height 563
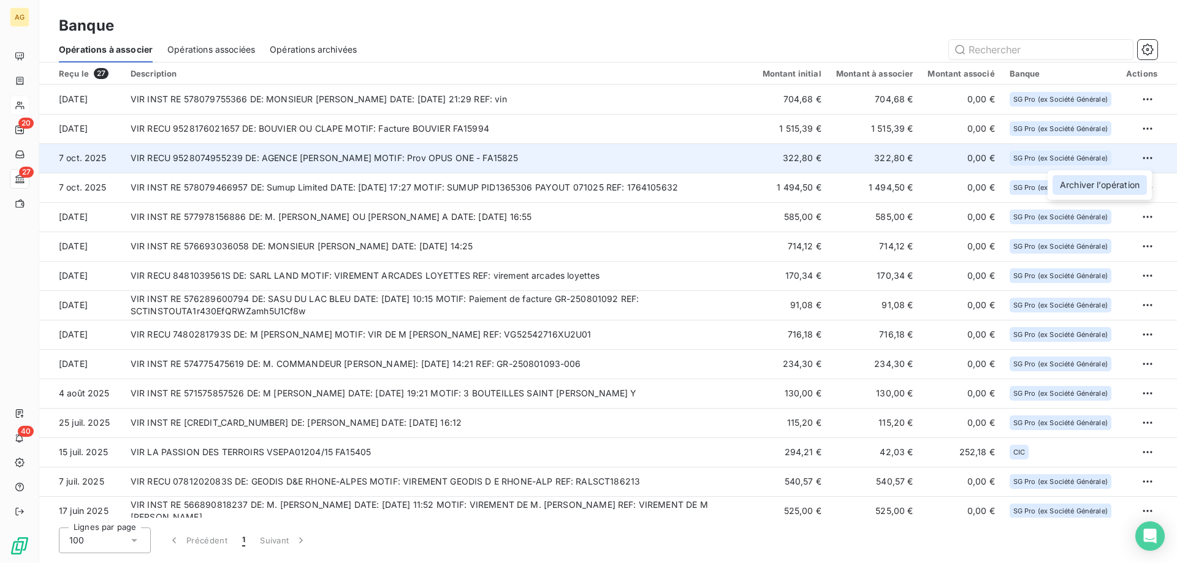
click at [1112, 181] on div "Archiver l’opération" at bounding box center [1099, 185] width 94 height 20
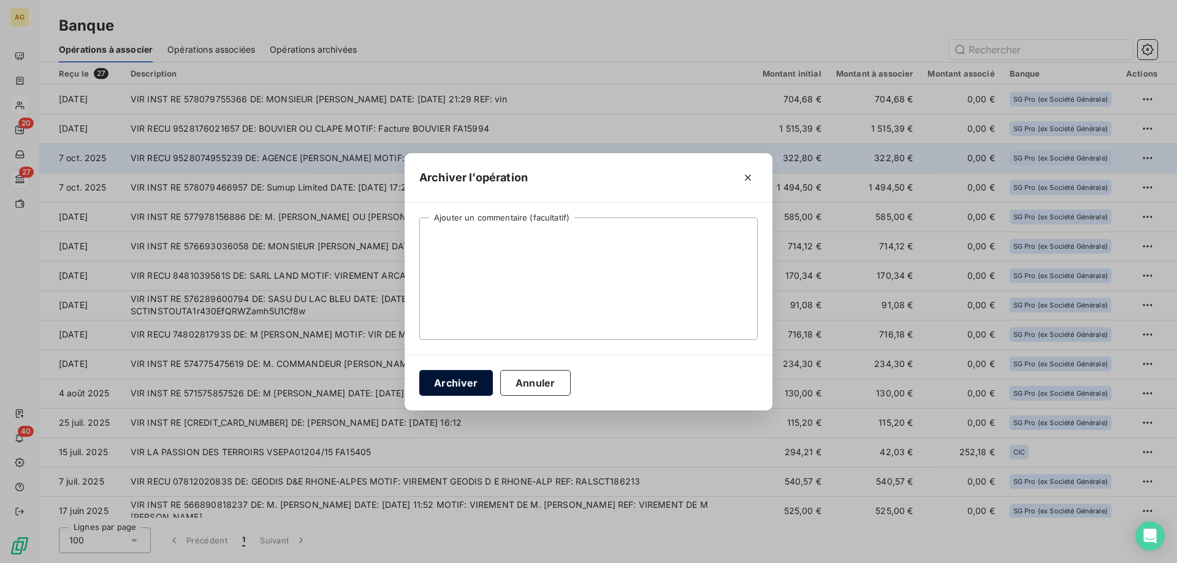
click at [444, 385] on button "Archiver" at bounding box center [456, 383] width 74 height 26
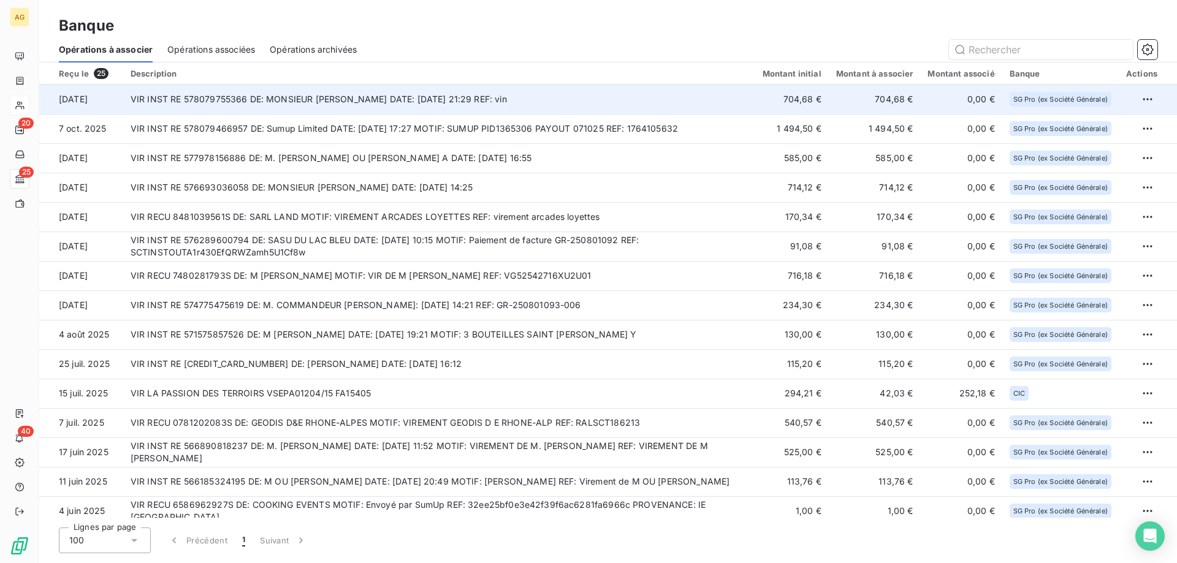
click at [362, 106] on td "VIR INST RE 578079755366 DE: MONSIEUR [PERSON_NAME] DATE: [DATE] 21:29 REF: vin" at bounding box center [439, 99] width 632 height 29
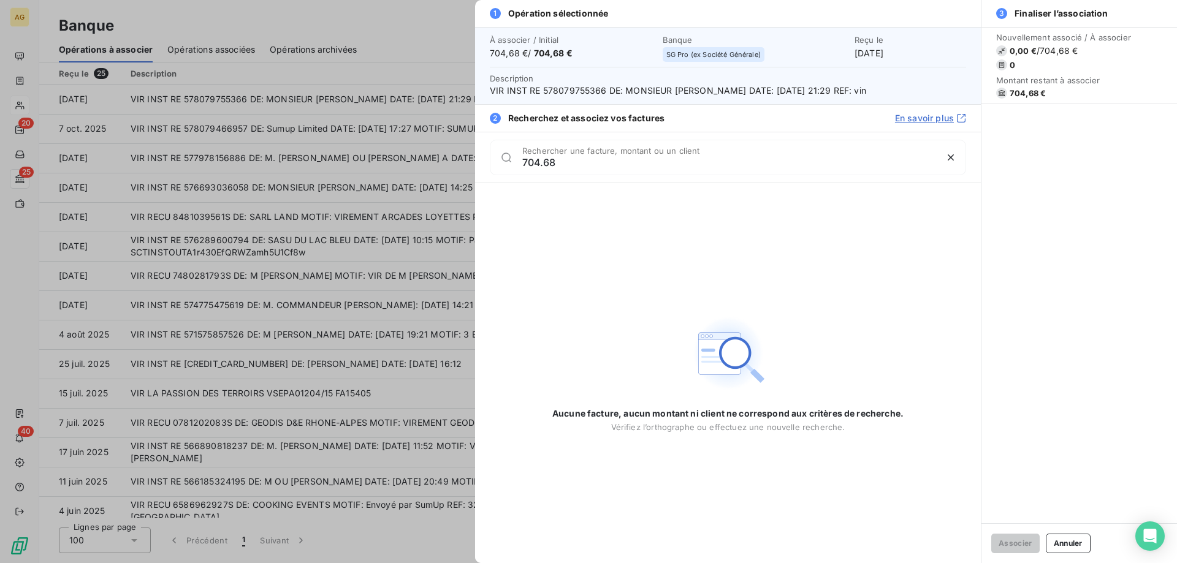
type input "704.68"
click at [235, 125] on div at bounding box center [588, 281] width 1177 height 563
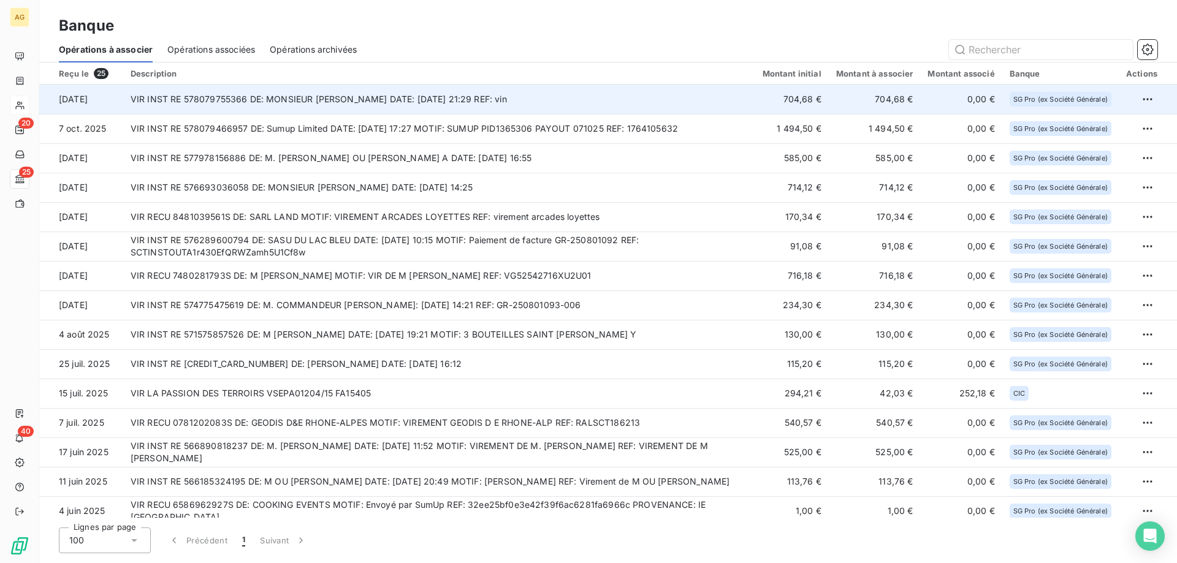
click at [250, 108] on td "VIR INST RE 578079755366 DE: MONSIEUR [PERSON_NAME] DATE: [DATE] 21:29 REF: vin" at bounding box center [439, 99] width 632 height 29
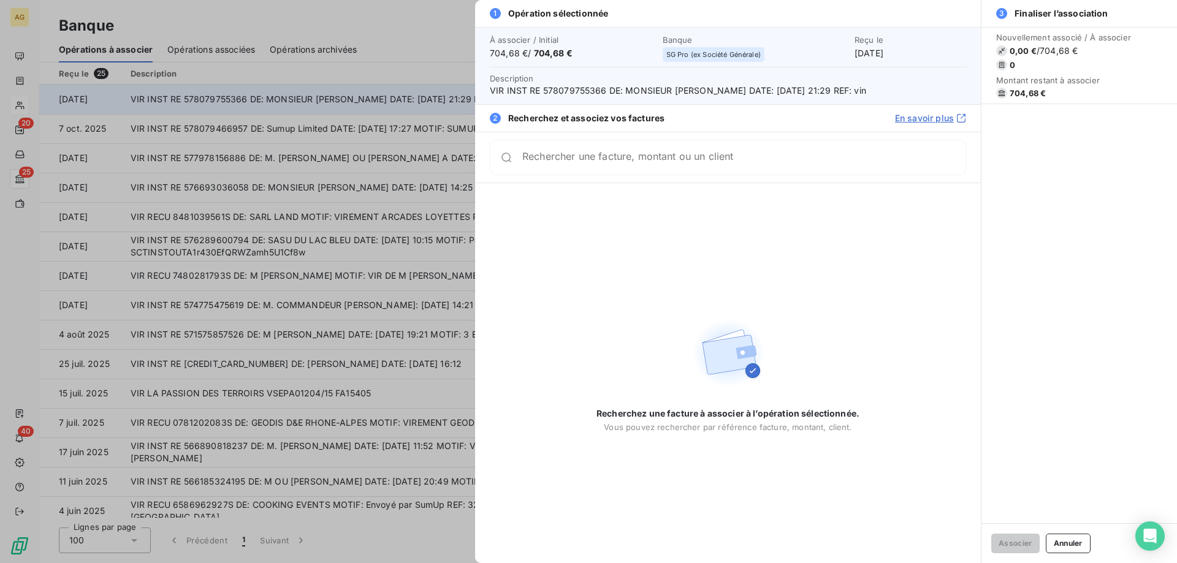
click at [250, 108] on div at bounding box center [588, 281] width 1177 height 563
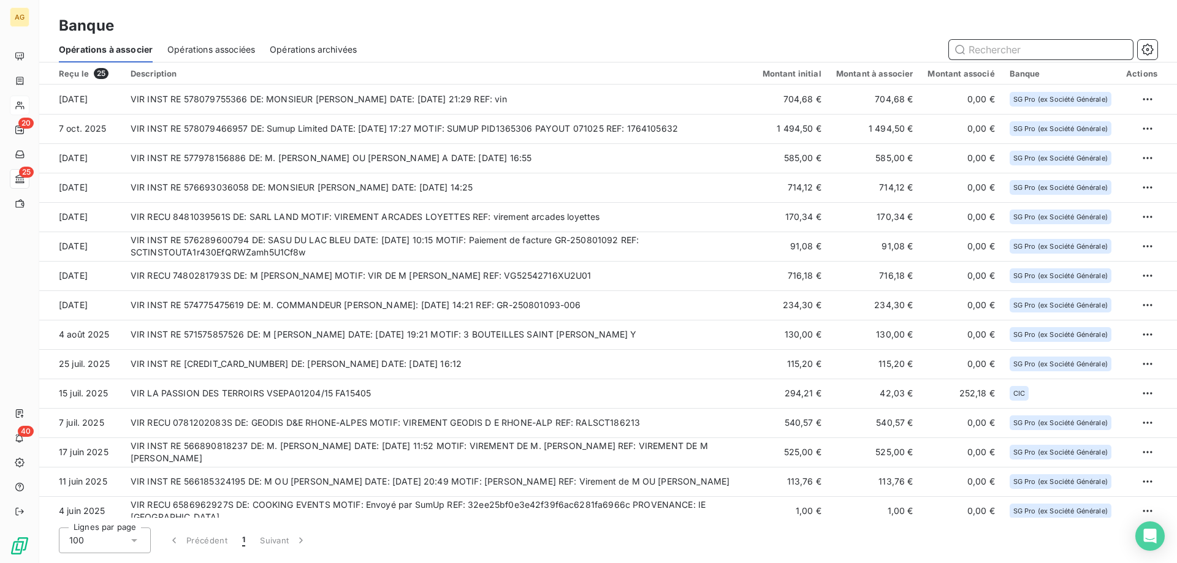
click at [1004, 40] on input "text" at bounding box center [1041, 50] width 184 height 20
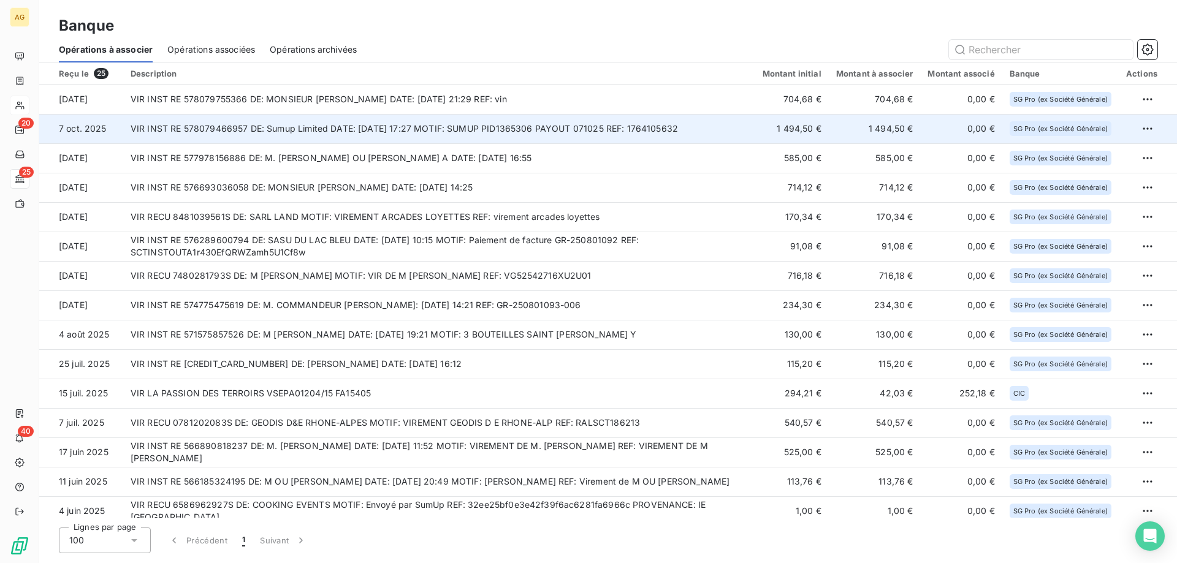
click at [716, 141] on td "VIR INST RE 578079466957 DE: Sumup Limited DATE: [DATE] 17:27 MOTIF: SUMUP PID1…" at bounding box center [439, 128] width 632 height 29
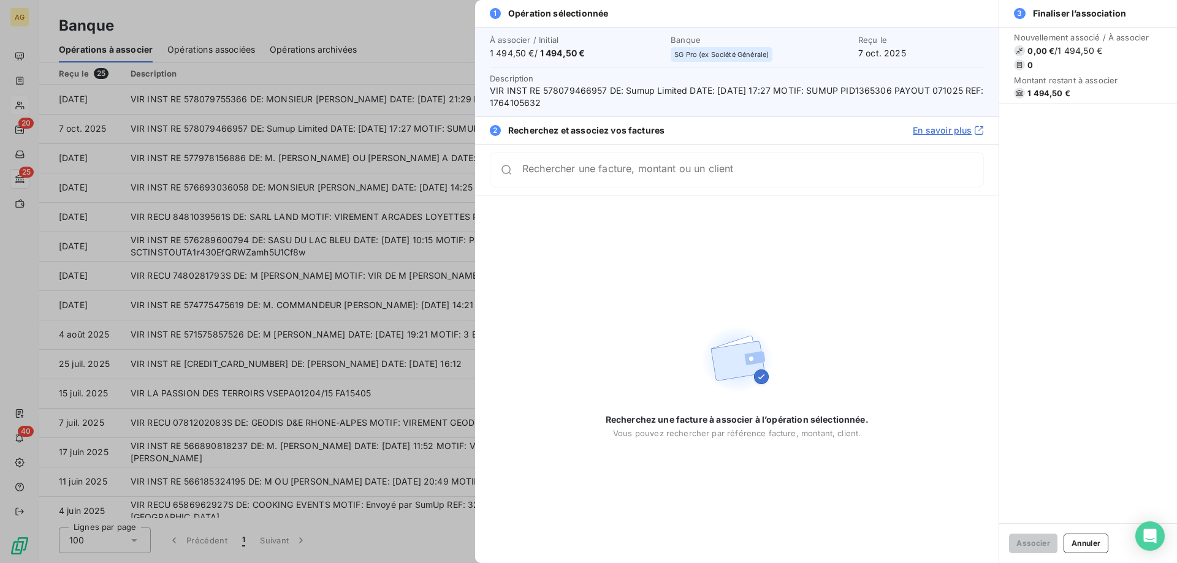
click at [664, 175] on input "Rechercher une facture, montant ou un client" at bounding box center [752, 170] width 461 height 12
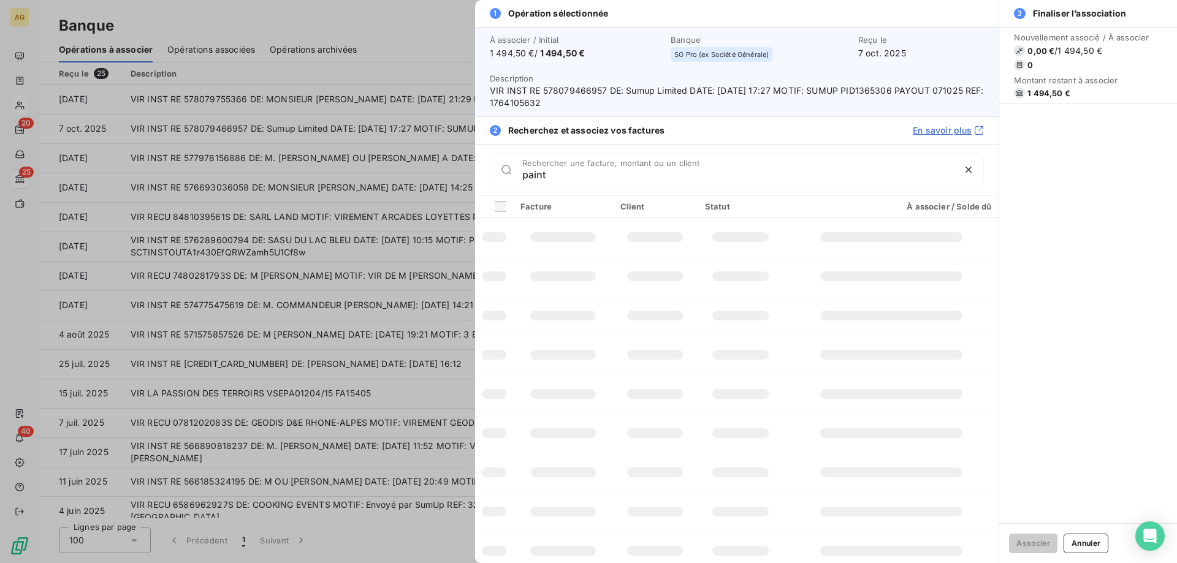
type input "paint"
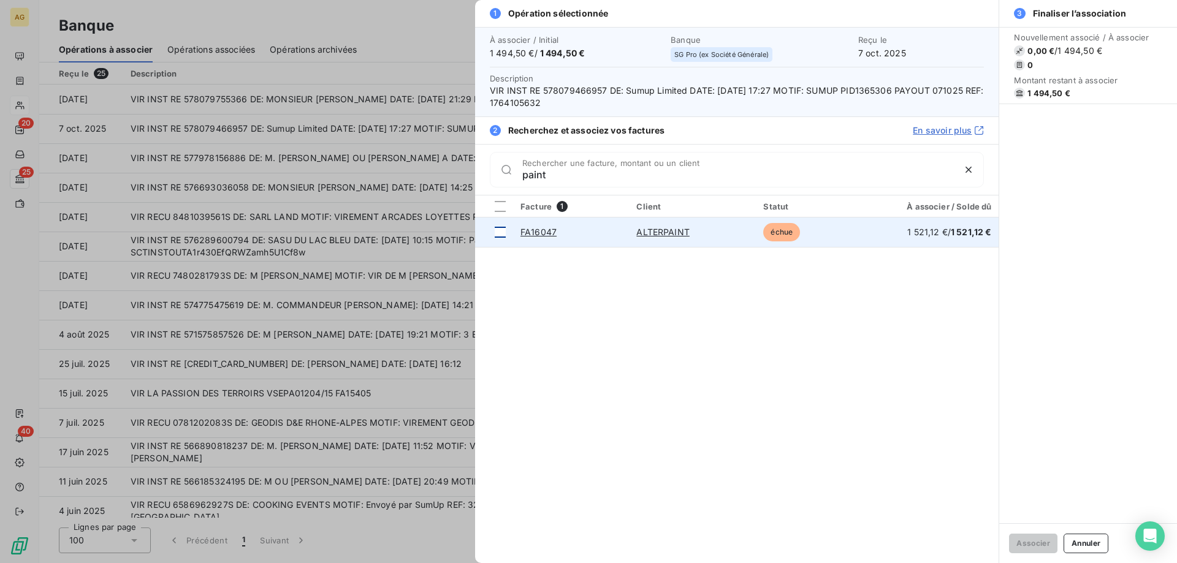
click at [503, 227] on div at bounding box center [500, 232] width 11 height 11
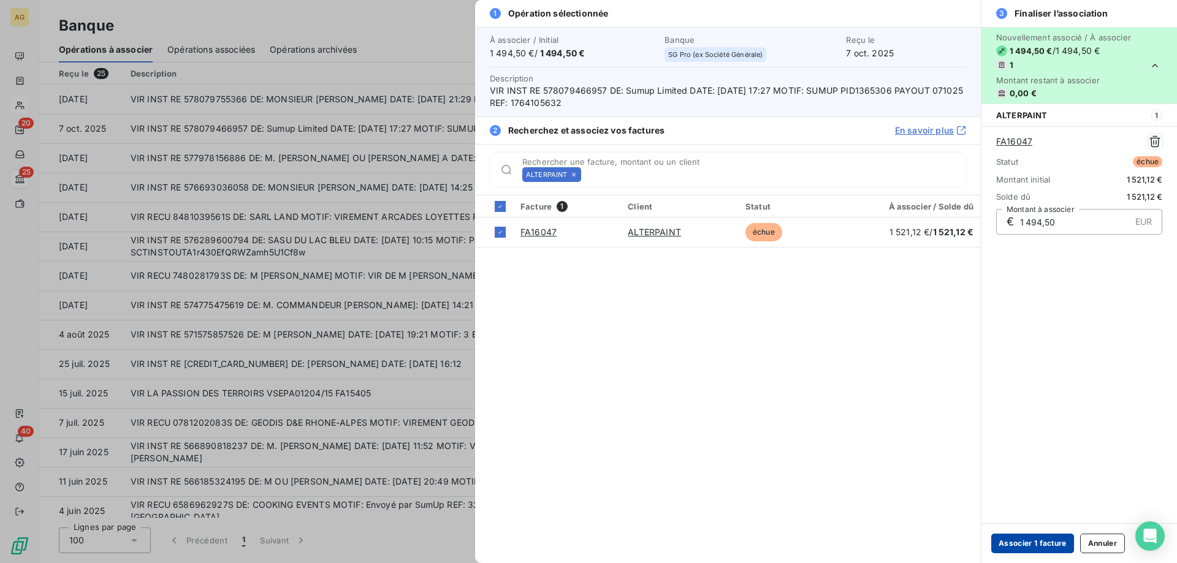
click at [1063, 547] on button "Associer 1 facture" at bounding box center [1032, 544] width 83 height 20
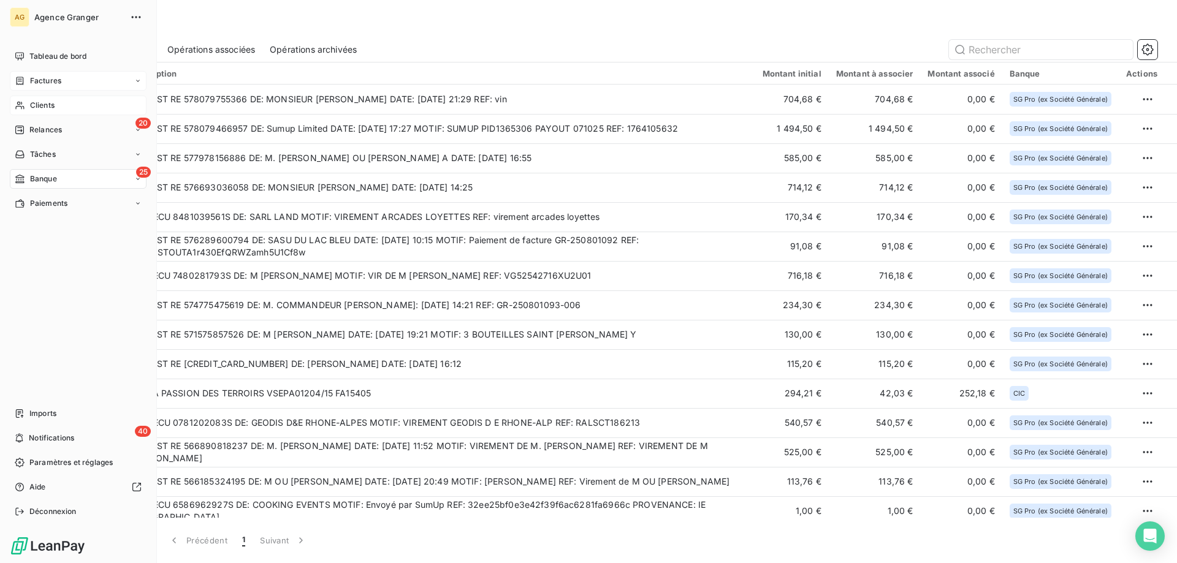
click at [25, 76] on icon at bounding box center [20, 81] width 10 height 10
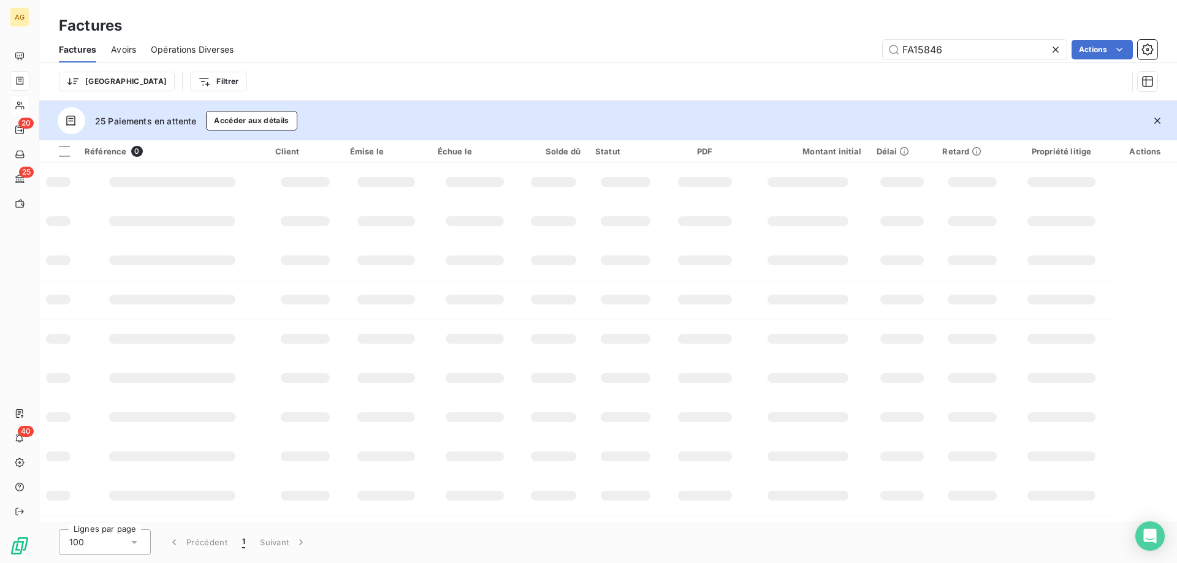
drag, startPoint x: 860, startPoint y: 49, endPoint x: 798, endPoint y: 55, distance: 62.1
click at [798, 55] on div "FA15846 Actions" at bounding box center [702, 50] width 909 height 20
type input "fa16047"
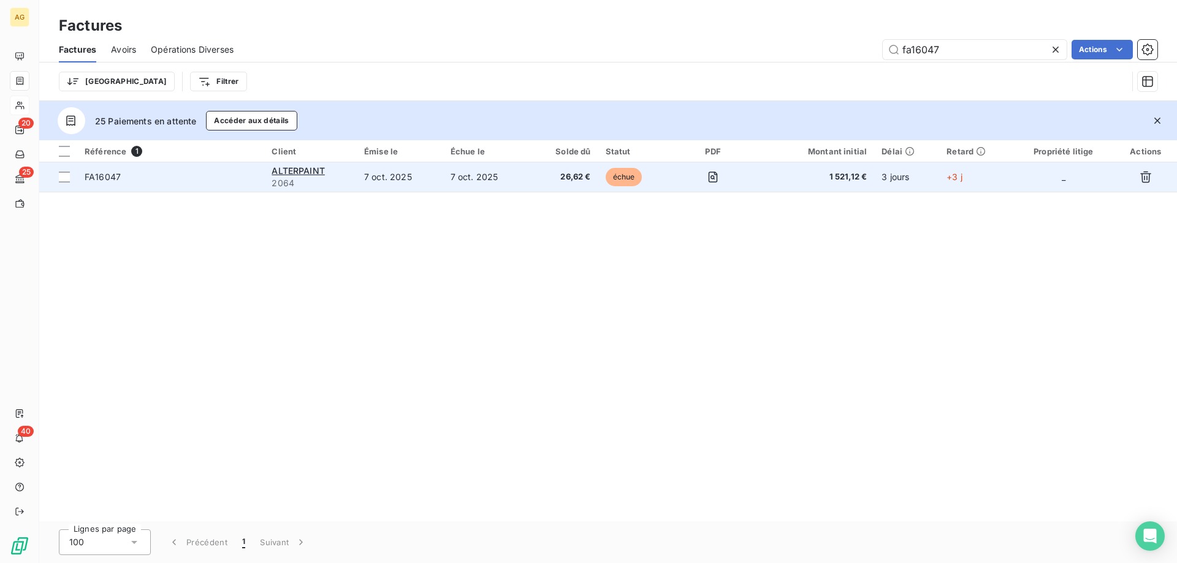
click at [439, 171] on td "7 oct. 2025" at bounding box center [400, 176] width 86 height 29
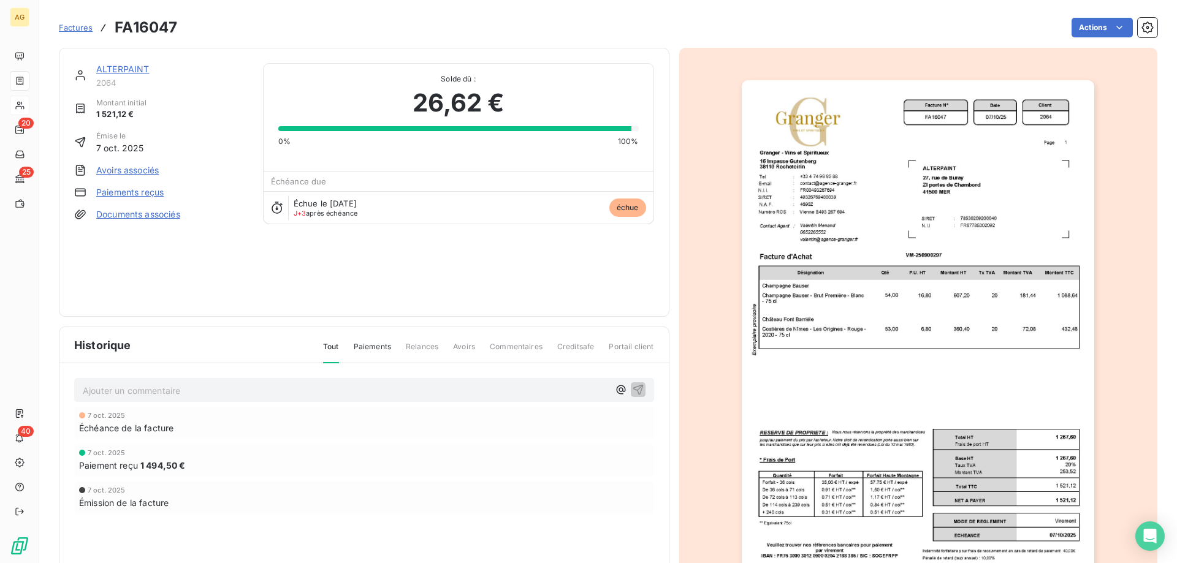
click at [129, 191] on link "Paiements reçus" at bounding box center [129, 192] width 67 height 12
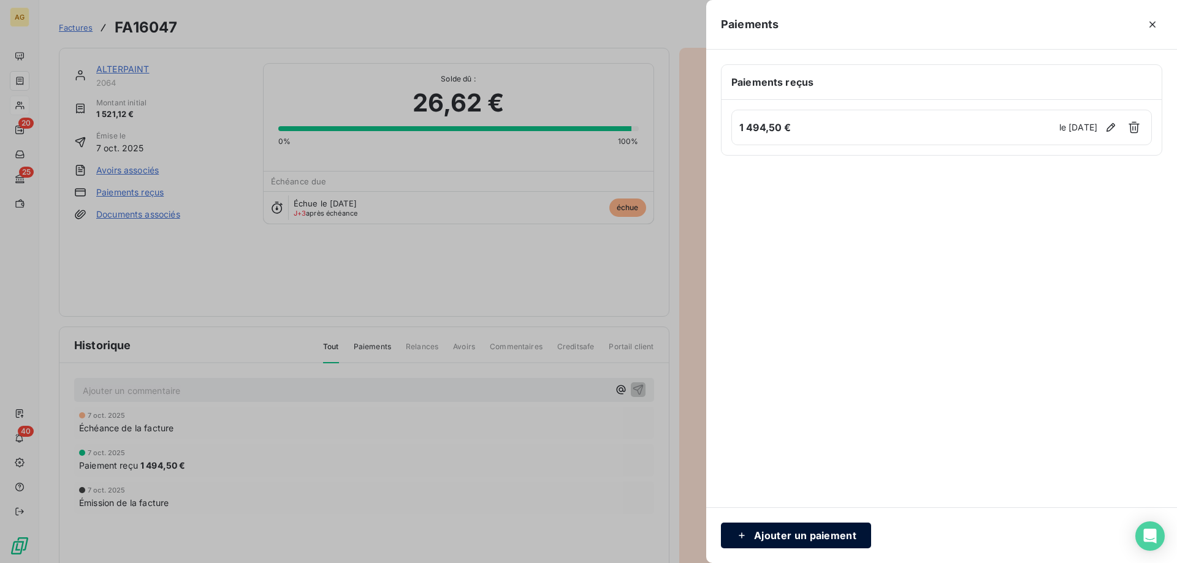
click at [810, 548] on button "Ajouter un paiement" at bounding box center [796, 536] width 150 height 26
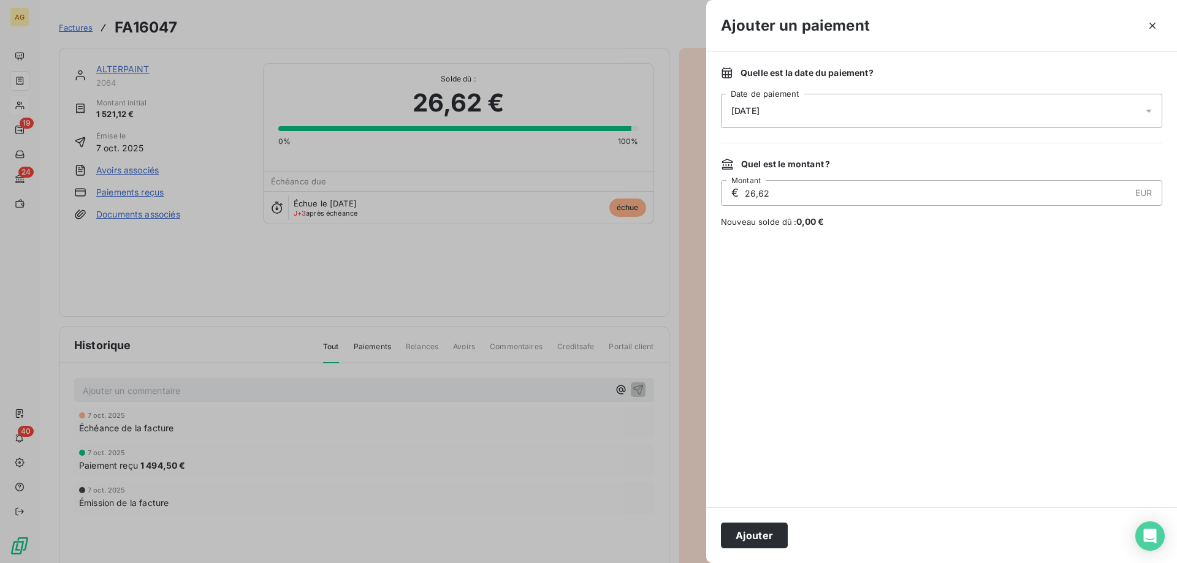
click at [768, 99] on div "[DATE]" at bounding box center [941, 111] width 441 height 34
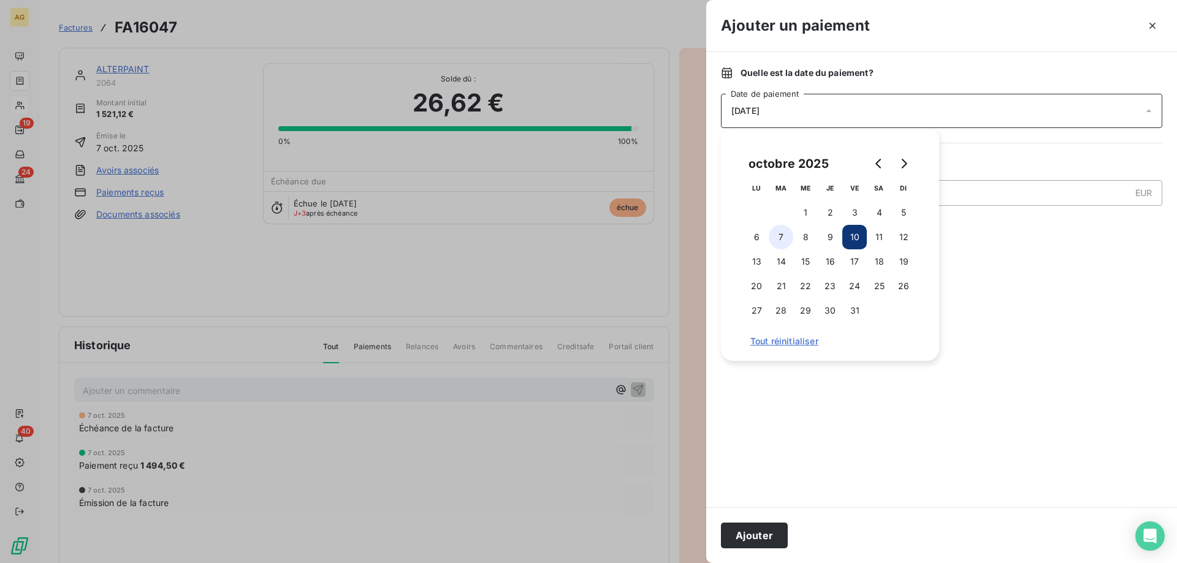
click at [786, 232] on button "7" at bounding box center [781, 237] width 25 height 25
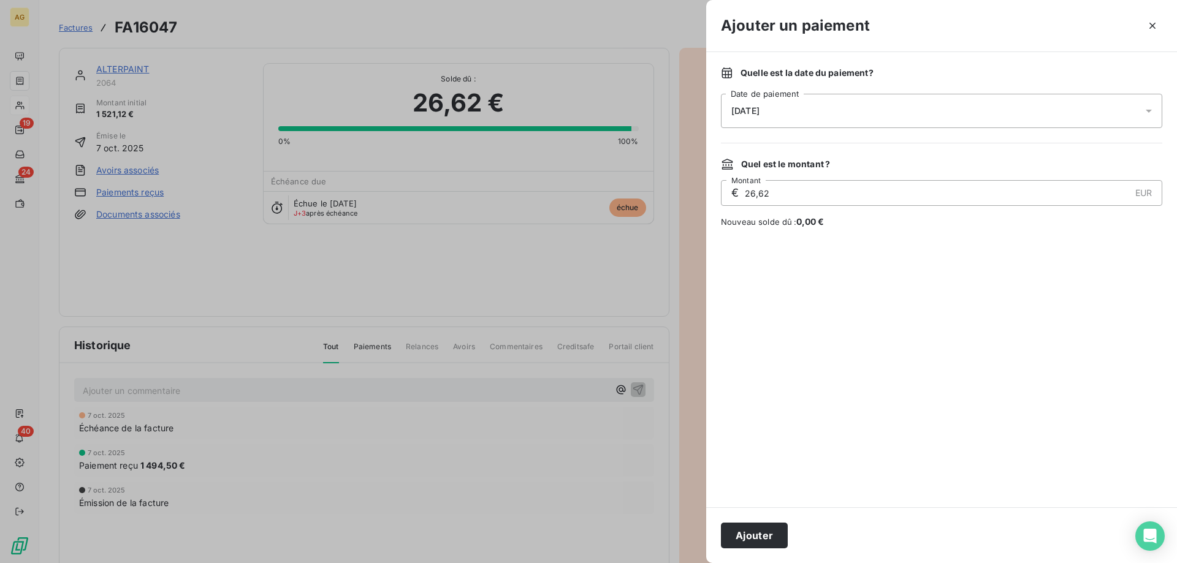
click at [754, 552] on div "Ajouter" at bounding box center [941, 535] width 471 height 56
click at [755, 533] on button "Ajouter" at bounding box center [754, 536] width 67 height 26
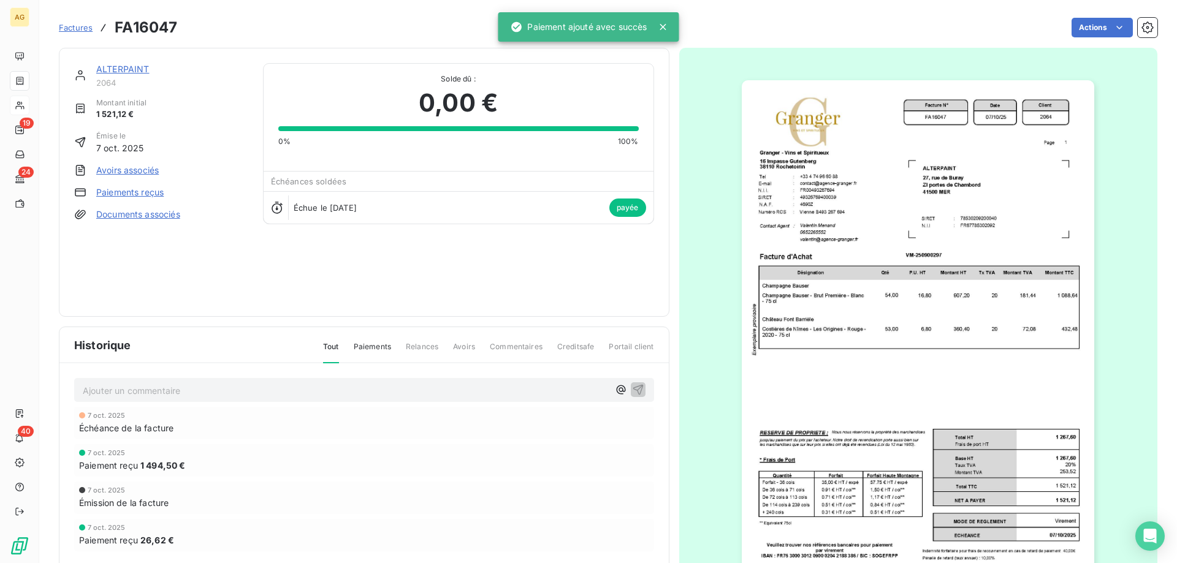
drag, startPoint x: 550, startPoint y: 356, endPoint x: 490, endPoint y: 312, distance: 74.5
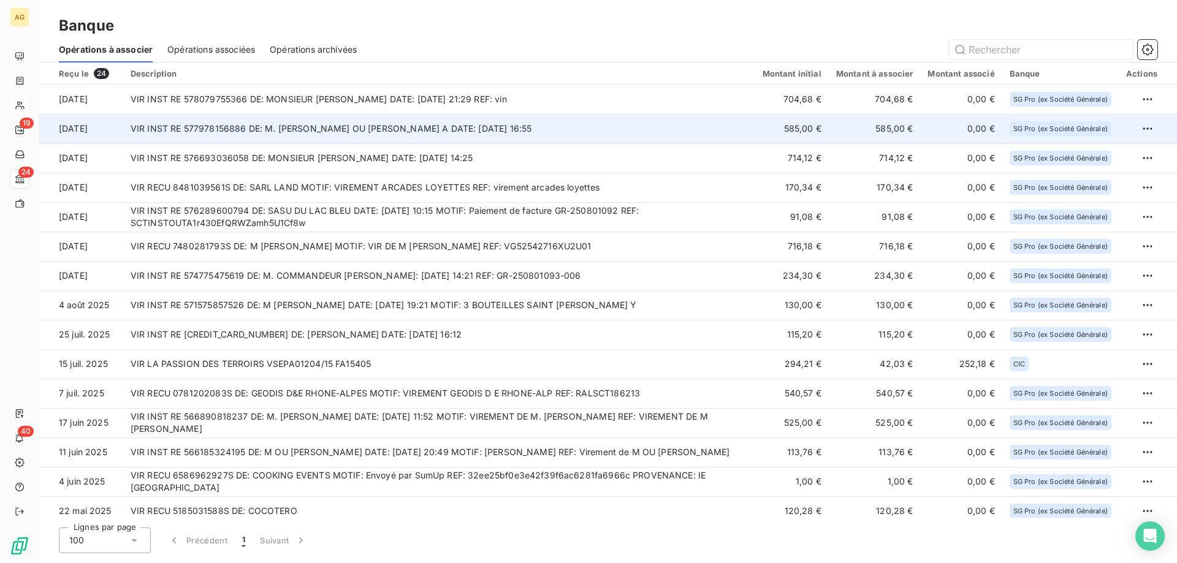
click at [367, 136] on td "VIR INST RE 577978156886 DE: M. [PERSON_NAME] OU [PERSON_NAME] A DATE: [DATE] 1…" at bounding box center [439, 128] width 632 height 29
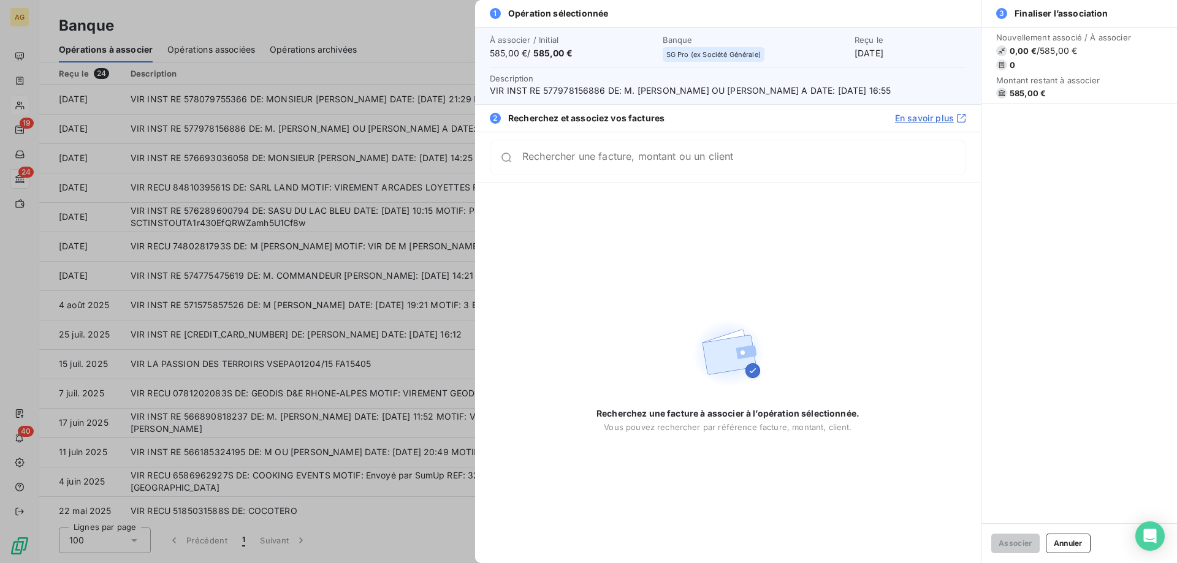
click at [707, 158] on input "Rechercher une facture, montant ou un client" at bounding box center [743, 157] width 443 height 12
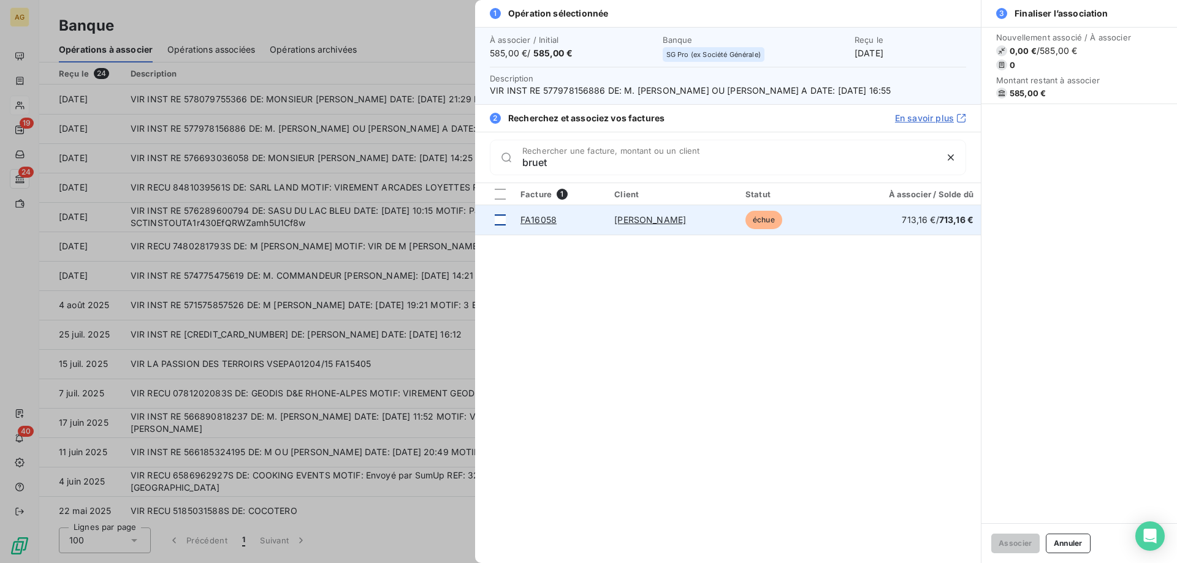
type input "bruet"
click at [500, 223] on div at bounding box center [500, 220] width 11 height 11
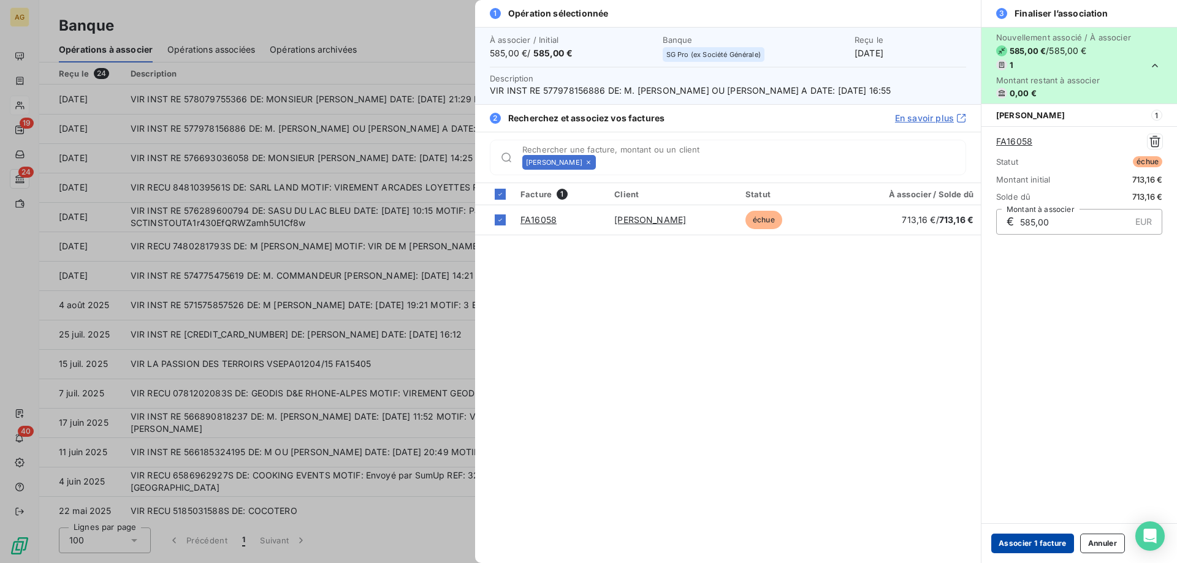
click at [1039, 537] on button "Associer 1 facture" at bounding box center [1032, 544] width 83 height 20
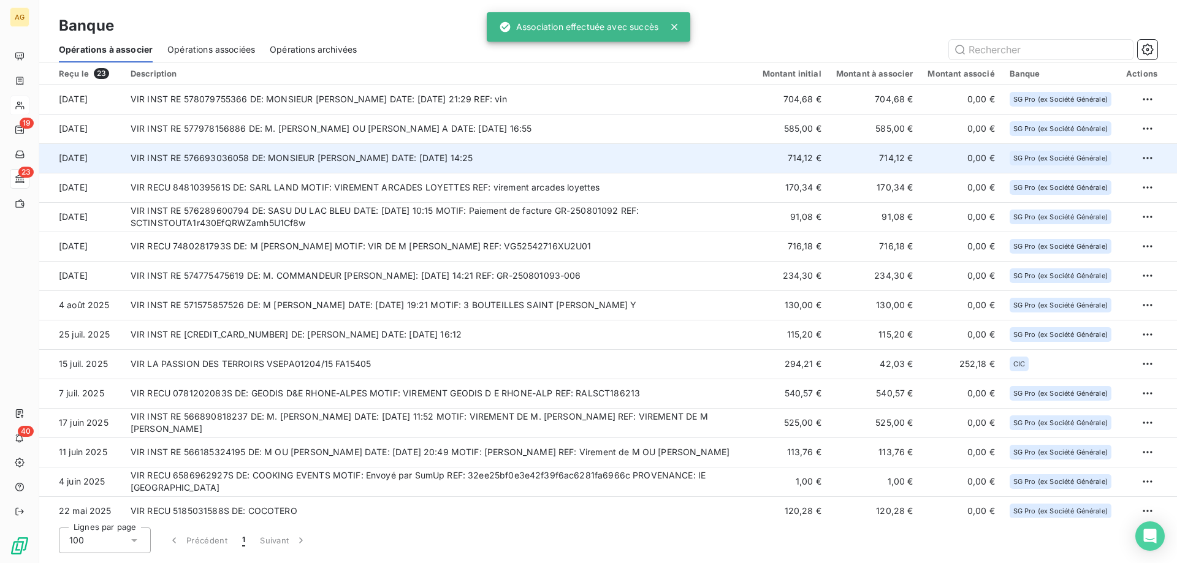
click at [408, 159] on td "VIR INST RE 576693036058 DE: MONSIEUR [PERSON_NAME] DATE: [DATE] 14:25" at bounding box center [439, 157] width 632 height 29
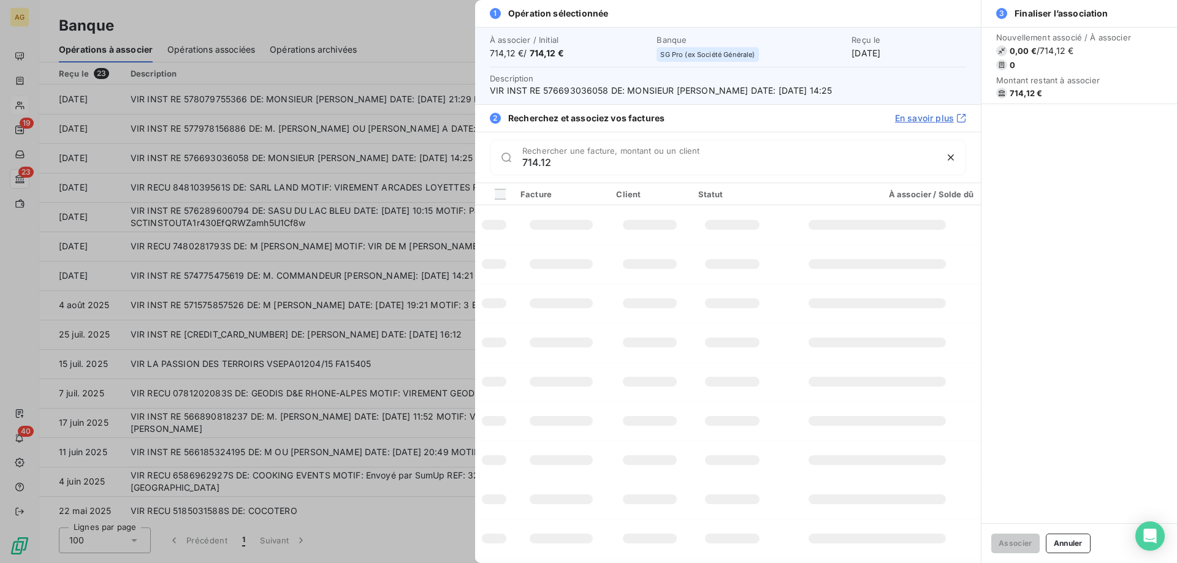
type input "714.12"
